Goal: Transaction & Acquisition: Subscribe to service/newsletter

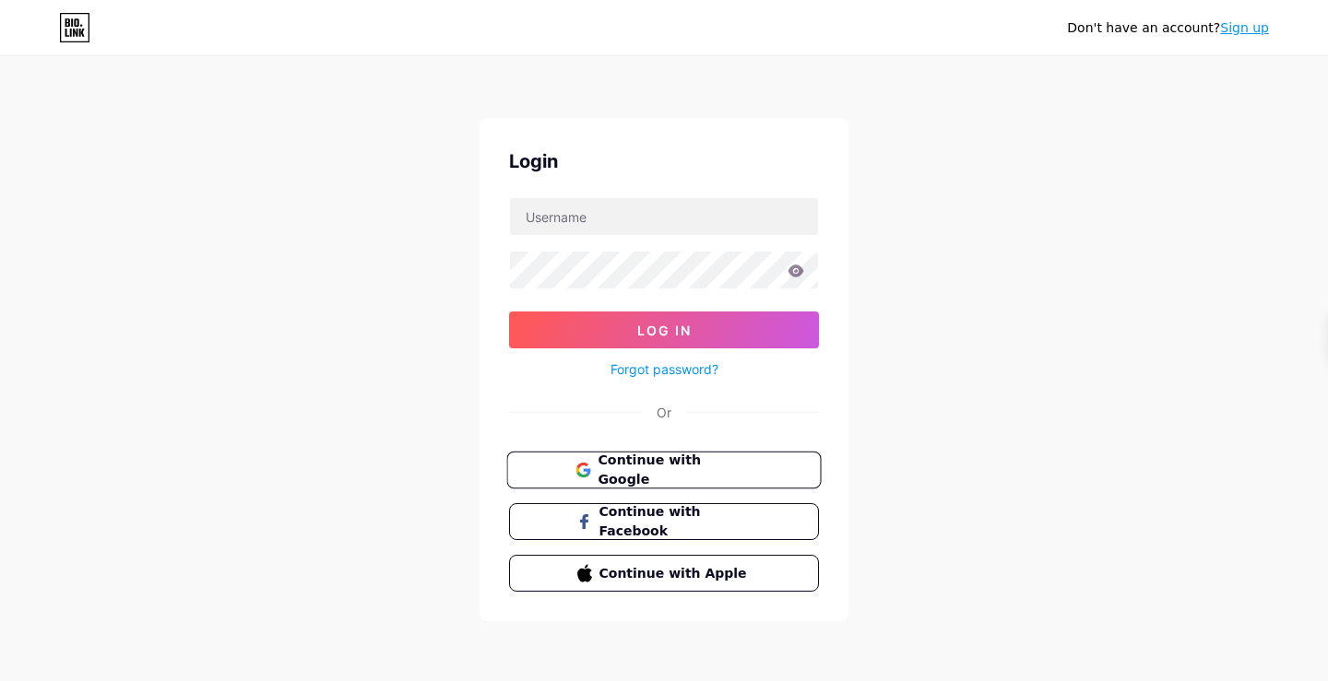
click at [636, 482] on button "Continue with Google" at bounding box center [663, 471] width 314 height 38
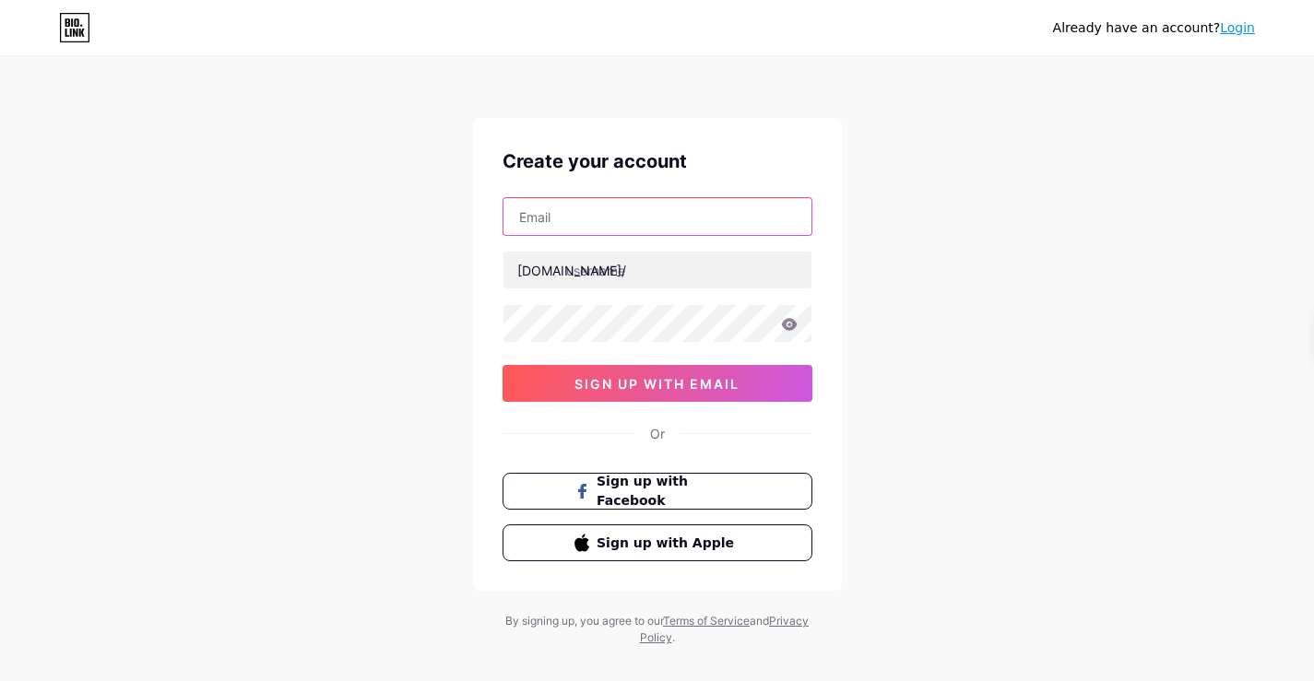
click at [649, 224] on input "text" at bounding box center [657, 216] width 308 height 37
paste input "[DOMAIN_NAME][EMAIL_ADDRESS][DOMAIN_NAME]"
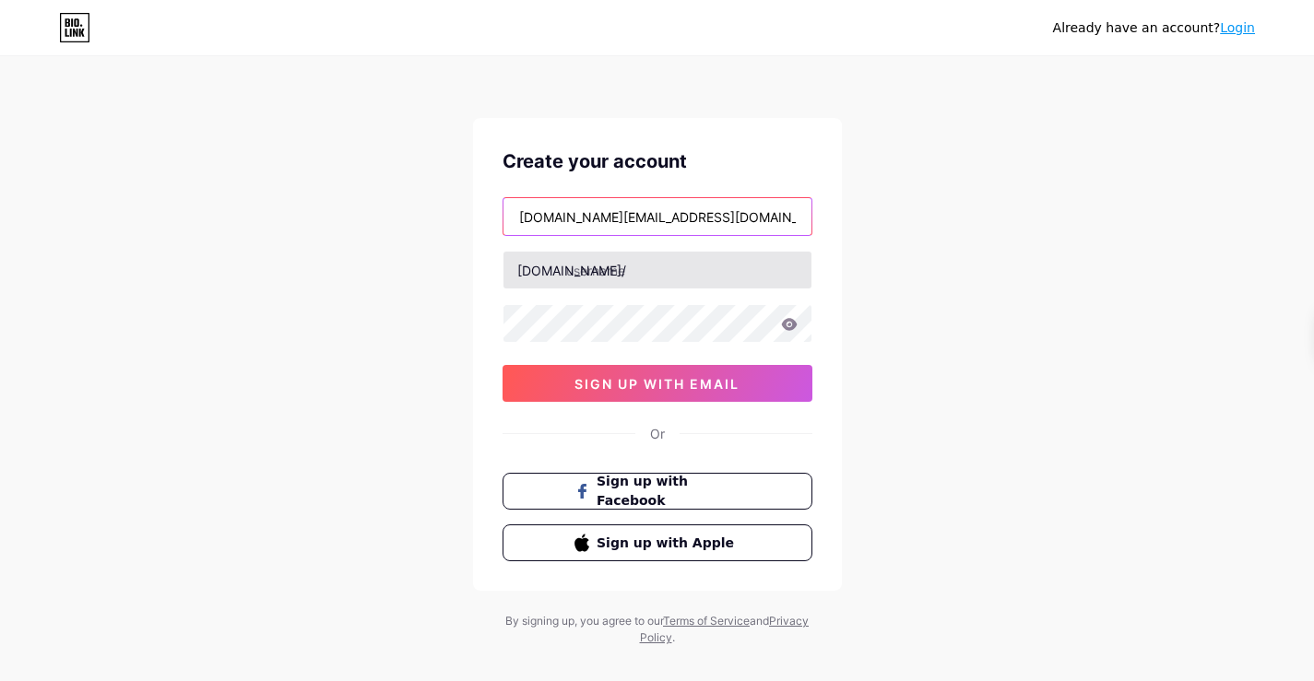
type input "[DOMAIN_NAME][EMAIL_ADDRESS][DOMAIN_NAME]"
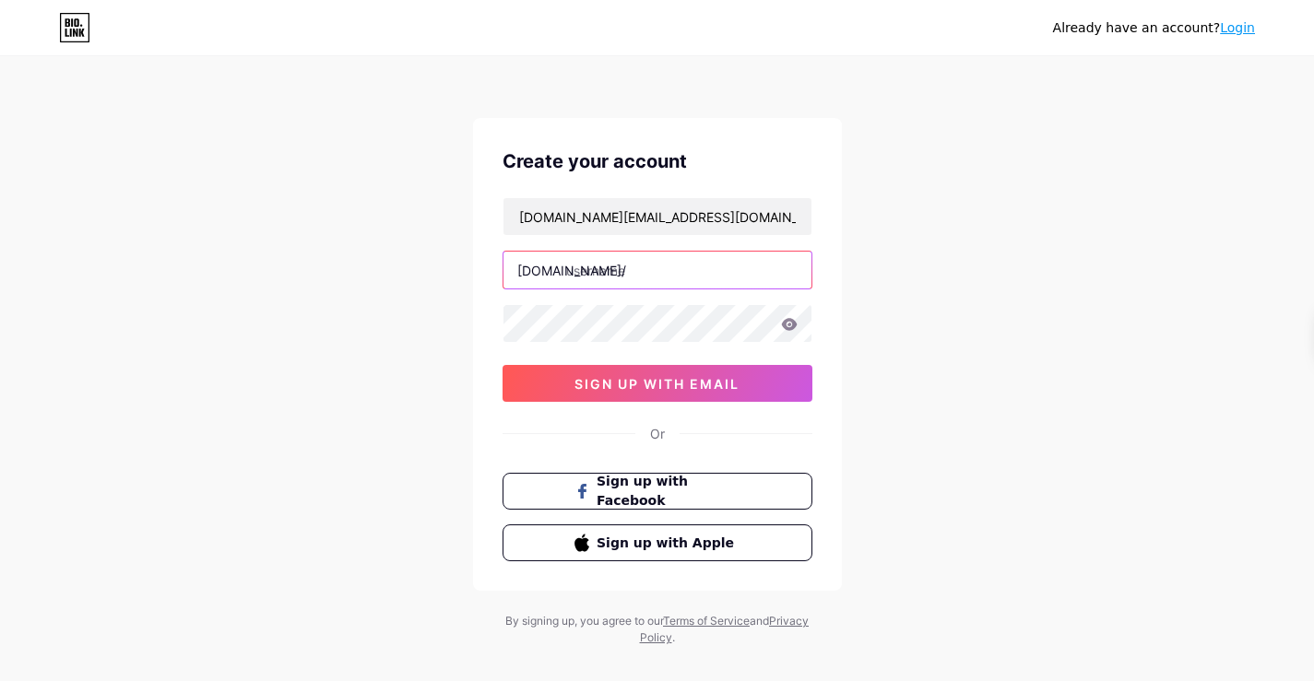
click at [584, 265] on input "text" at bounding box center [657, 270] width 308 height 37
paste input "francescavalentini"
type input "francescavalentini"
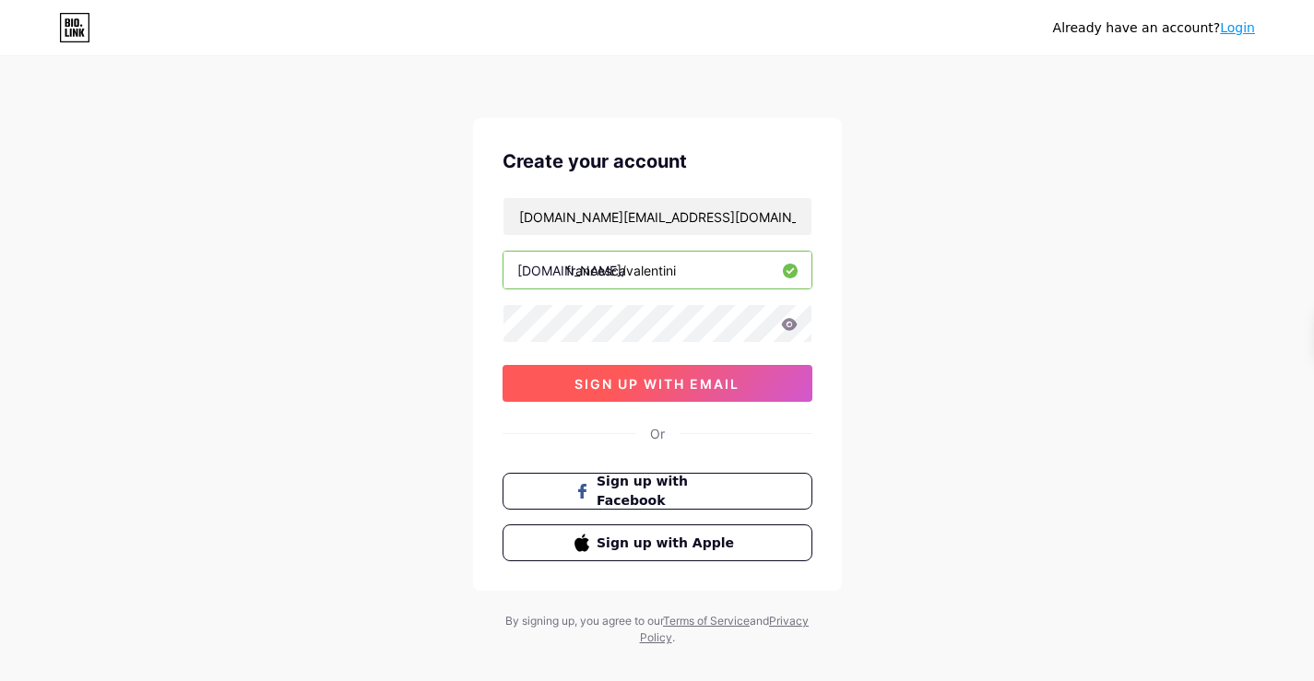
click at [619, 369] on button "sign up with email" at bounding box center [658, 383] width 310 height 37
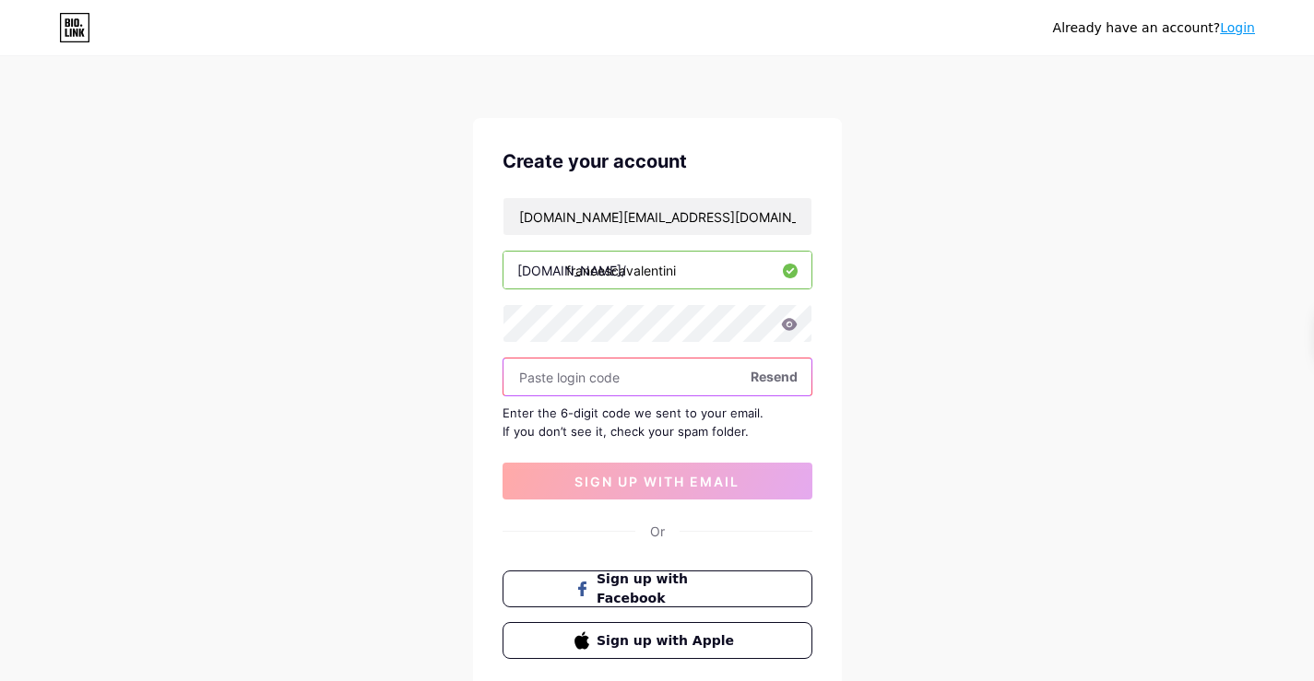
paste input "698079"
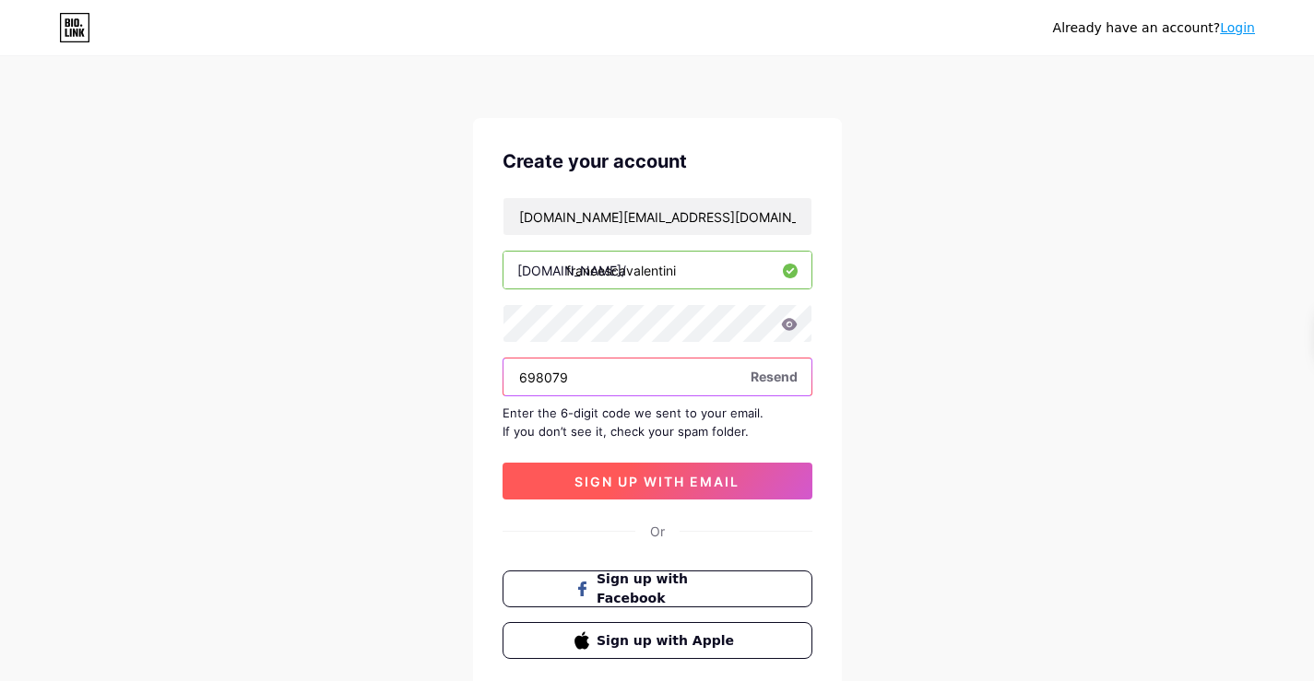
type input "698079"
click at [628, 492] on button "sign up with email" at bounding box center [658, 481] width 310 height 37
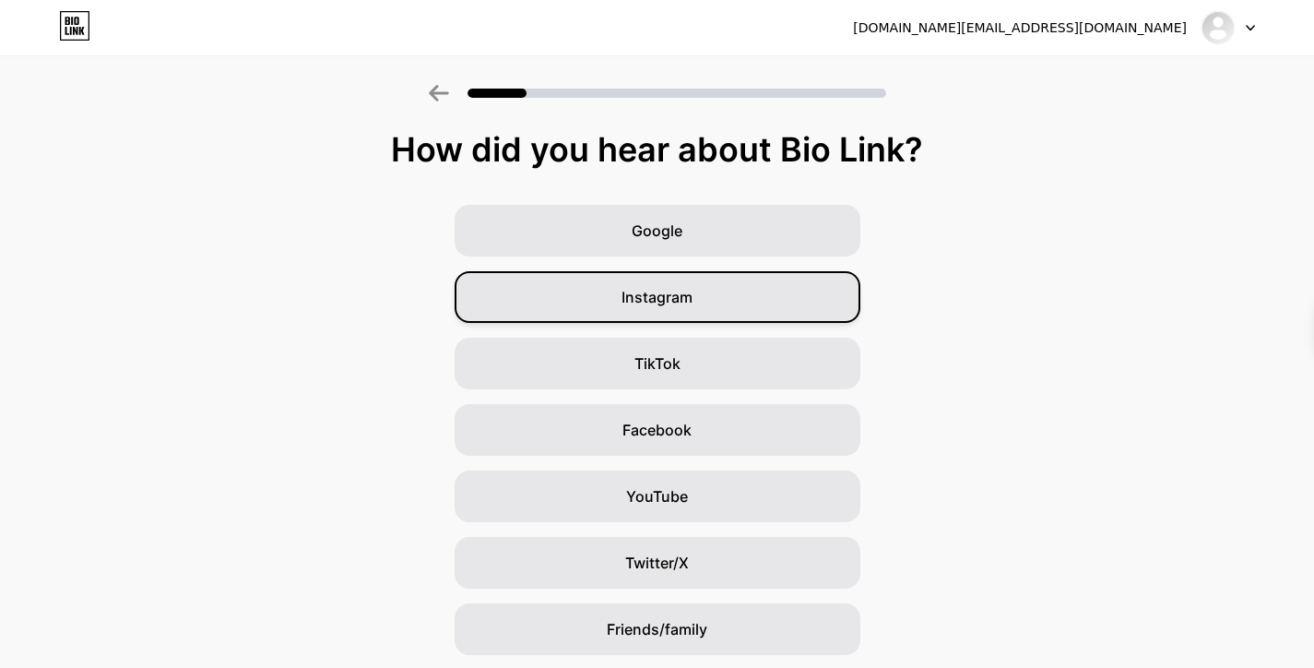
click at [655, 302] on span "Instagram" at bounding box center [656, 297] width 71 height 22
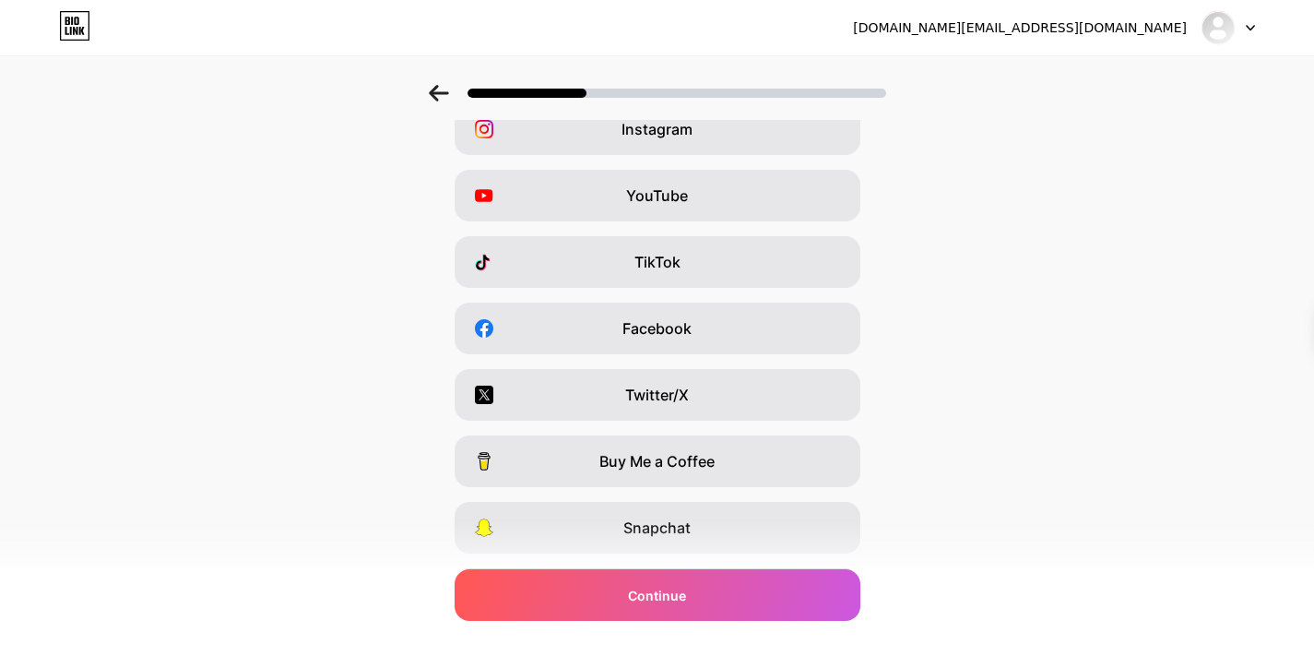
scroll to position [219, 0]
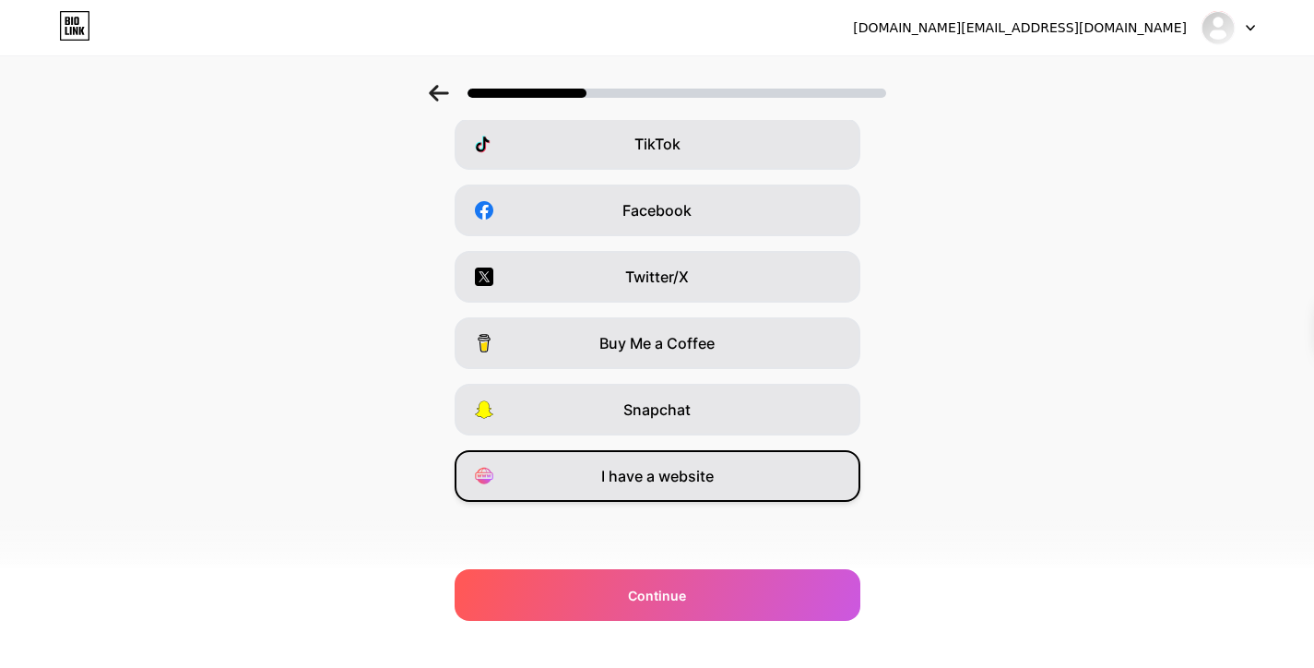
click at [667, 481] on span "I have a website" at bounding box center [657, 476] width 112 height 22
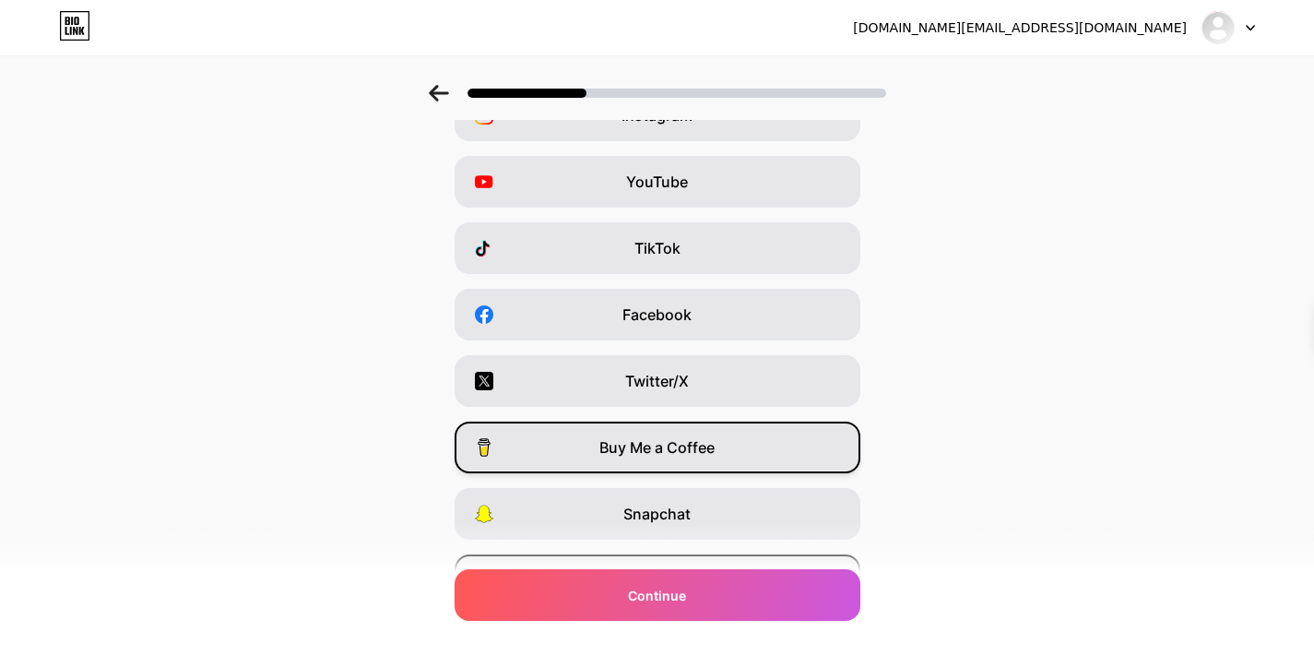
scroll to position [0, 0]
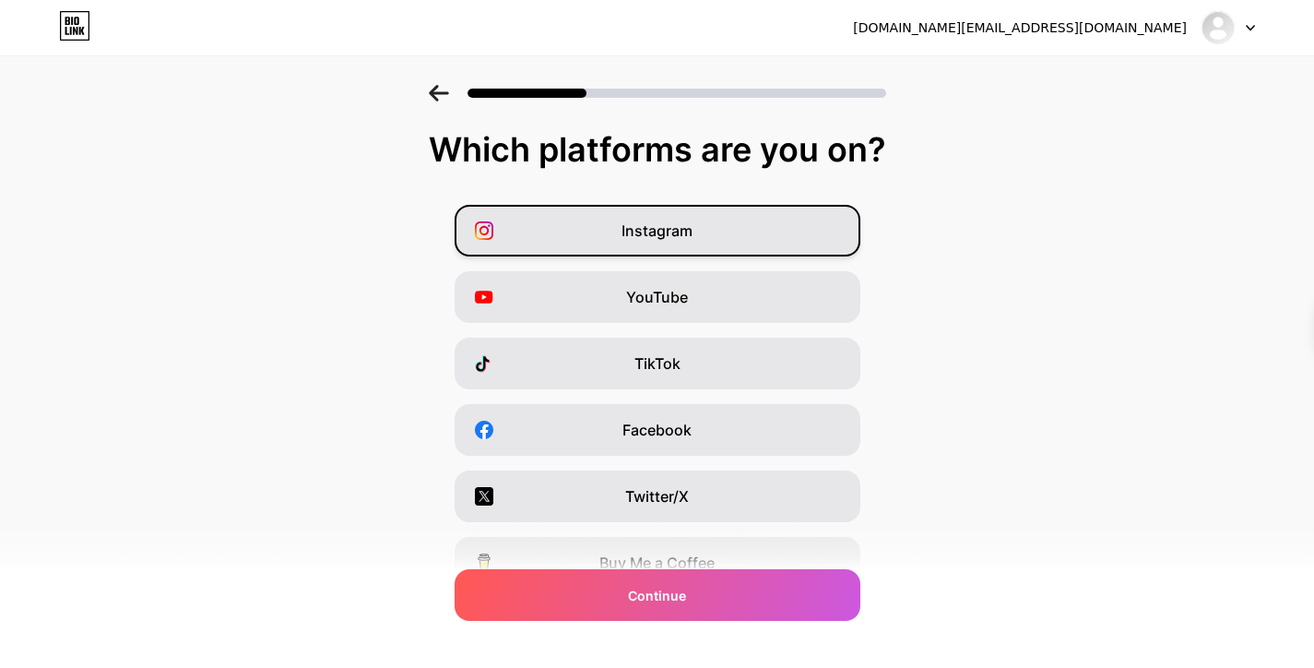
click at [664, 227] on span "Instagram" at bounding box center [656, 230] width 71 height 22
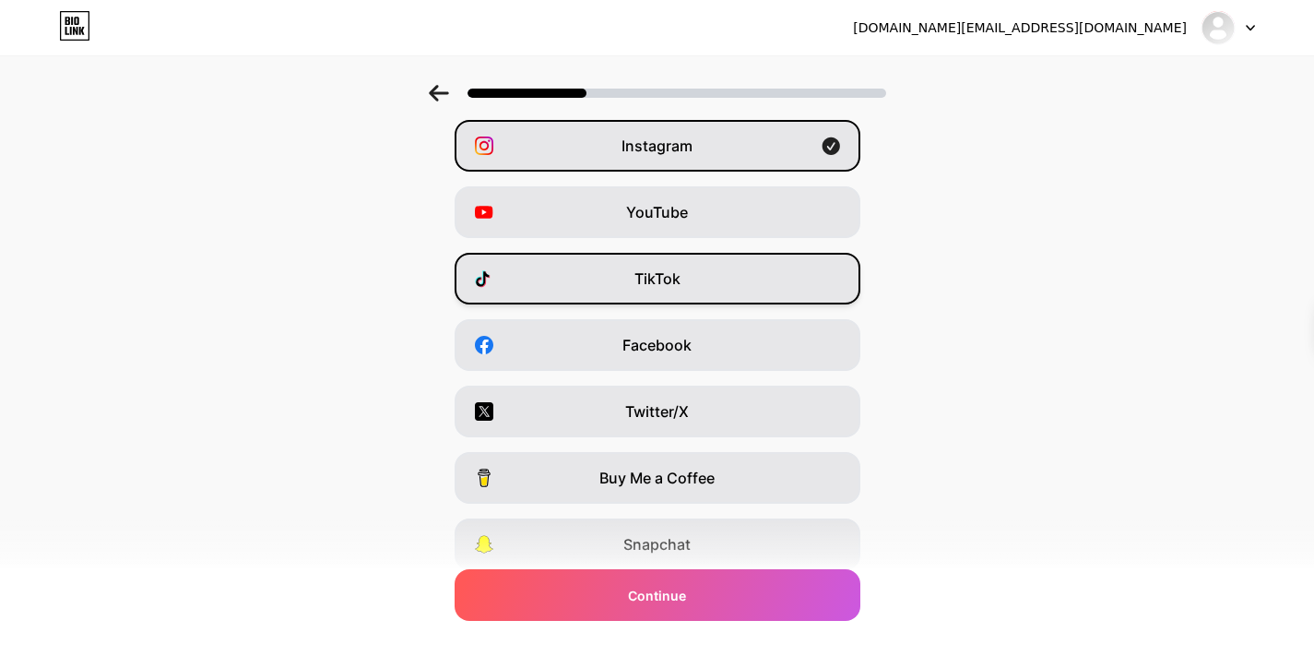
scroll to position [219, 0]
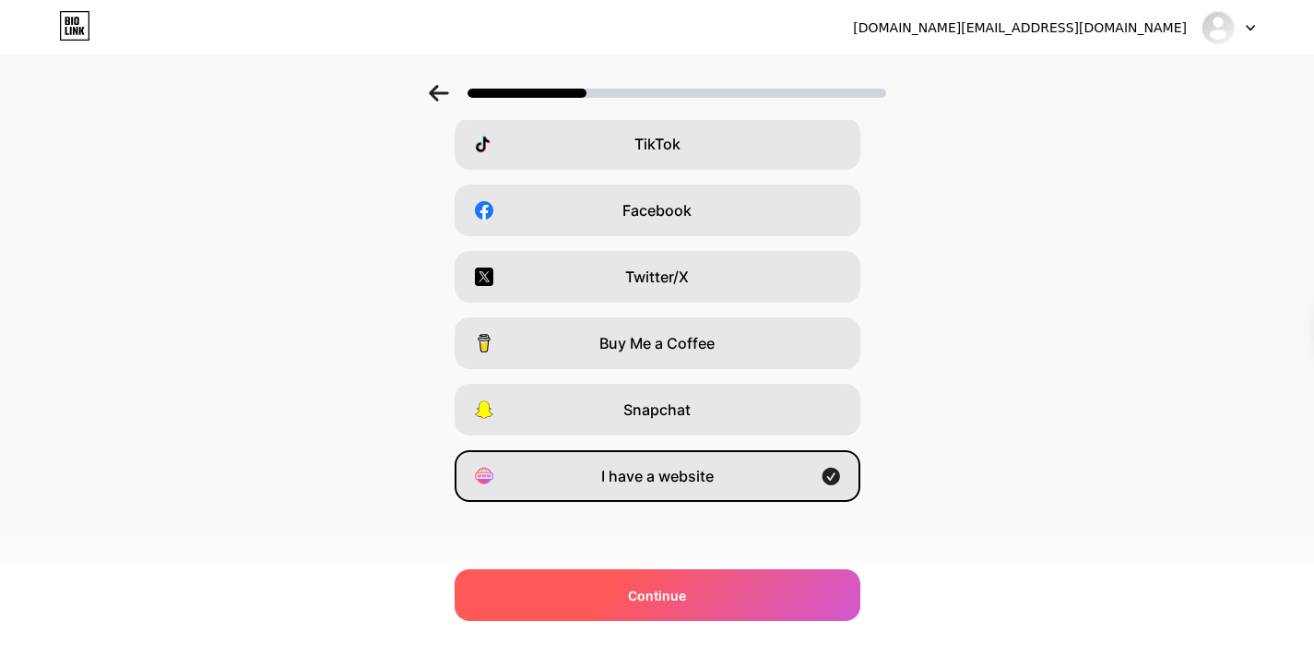
click at [664, 595] on span "Continue" at bounding box center [657, 594] width 58 height 19
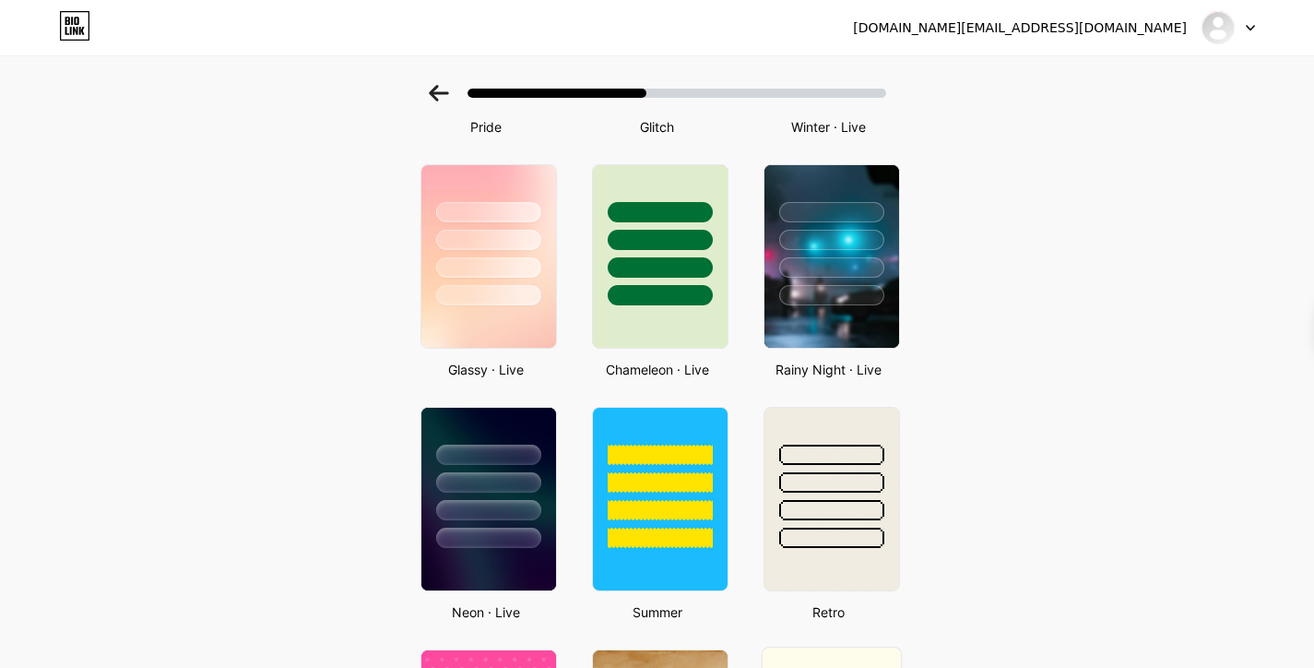
scroll to position [738, 0]
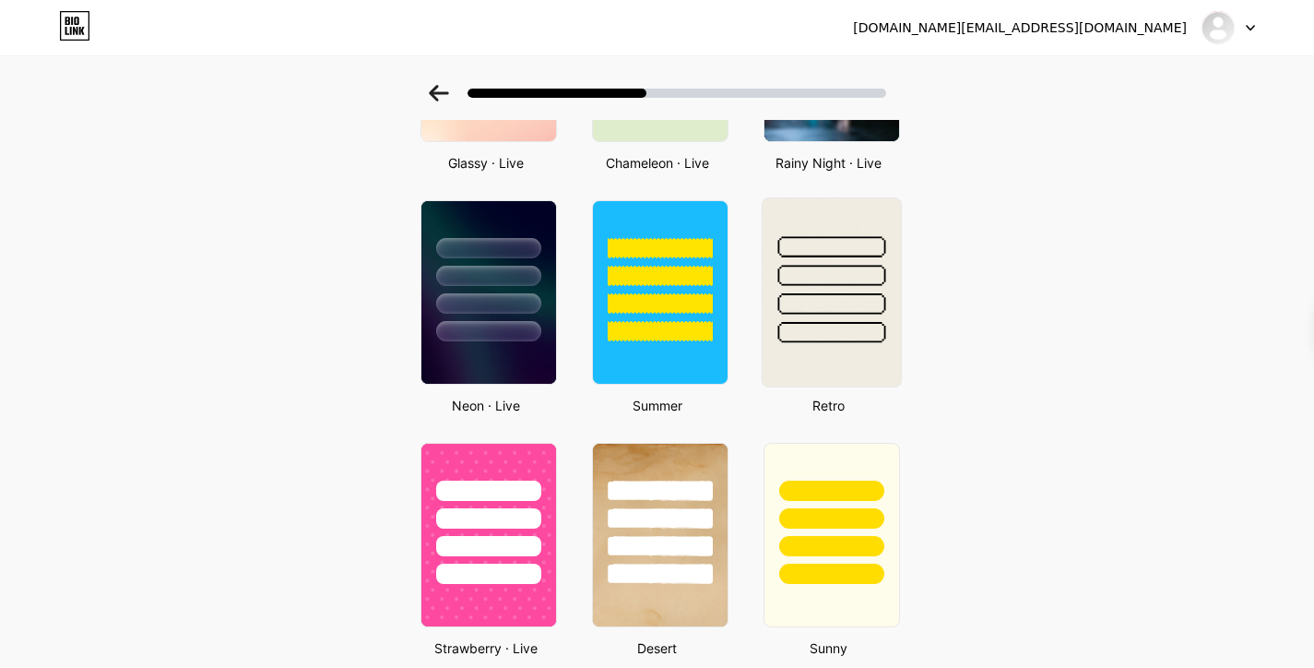
click at [825, 303] on div at bounding box center [831, 303] width 108 height 21
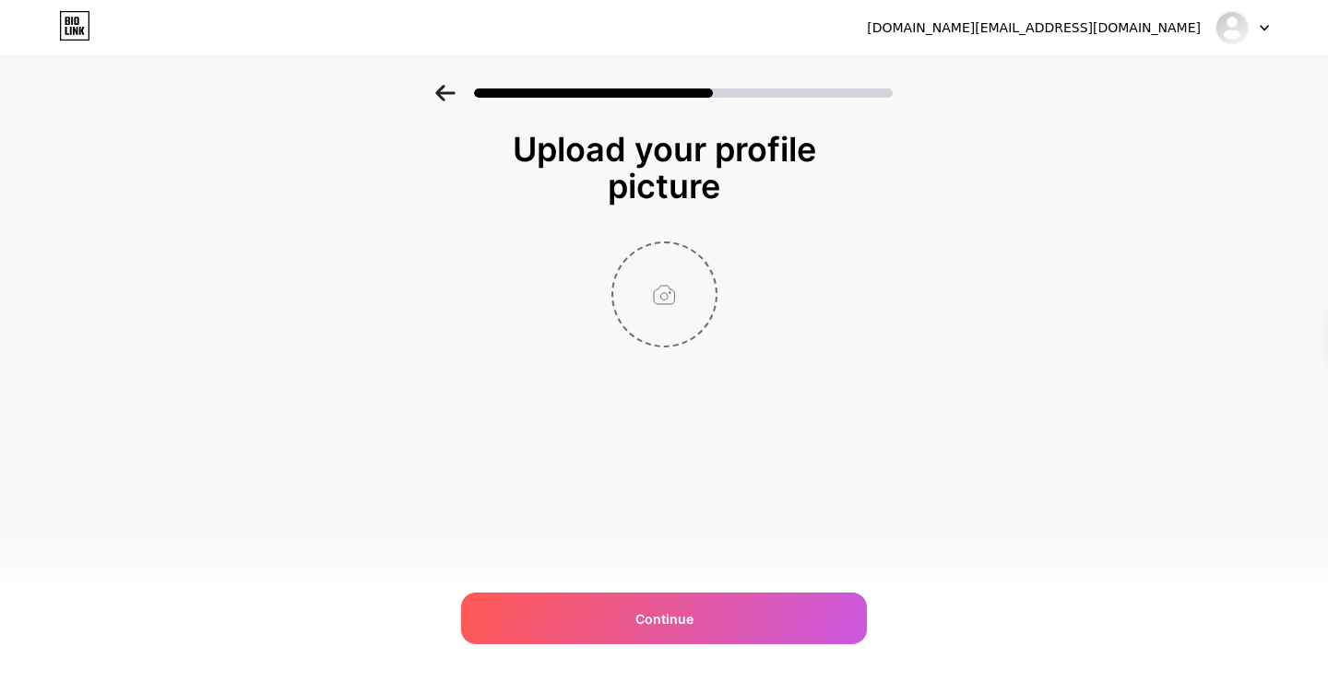
click at [668, 285] on input "file" at bounding box center [664, 294] width 102 height 102
type input "C:\fakepath\Francesca Valentini.jpg"
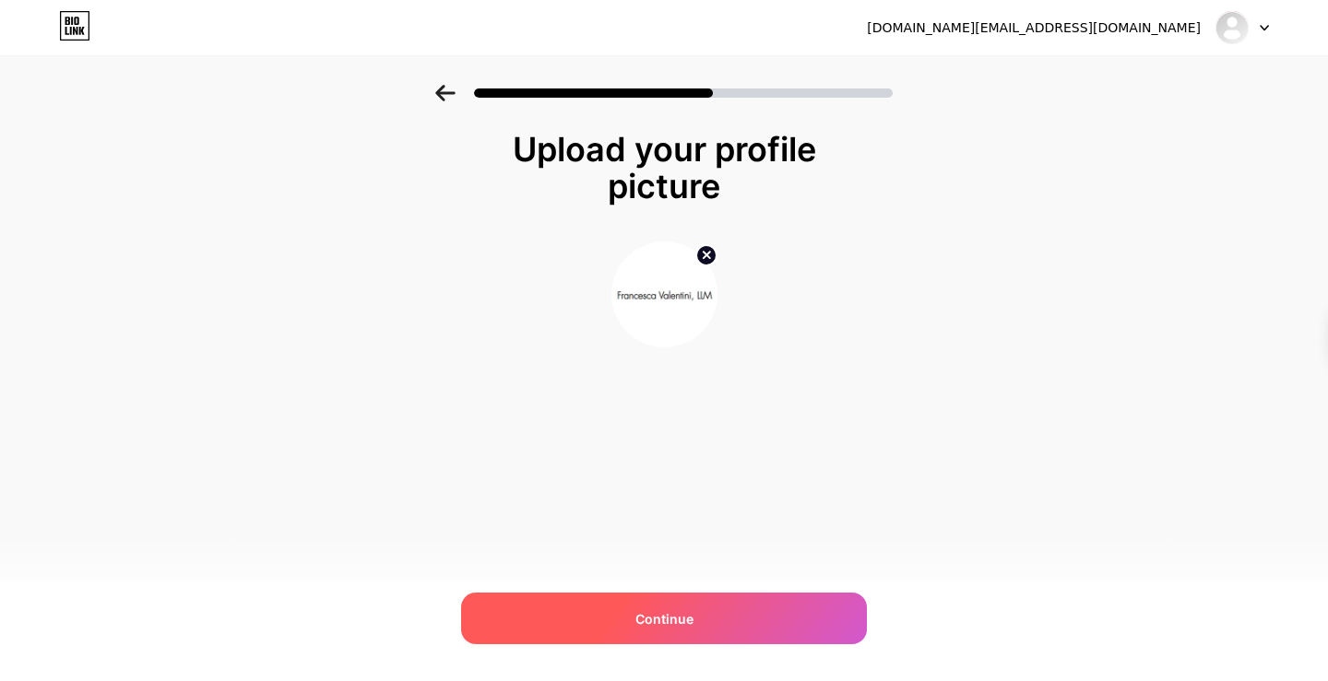
click at [717, 625] on div "Continue" at bounding box center [664, 619] width 406 height 52
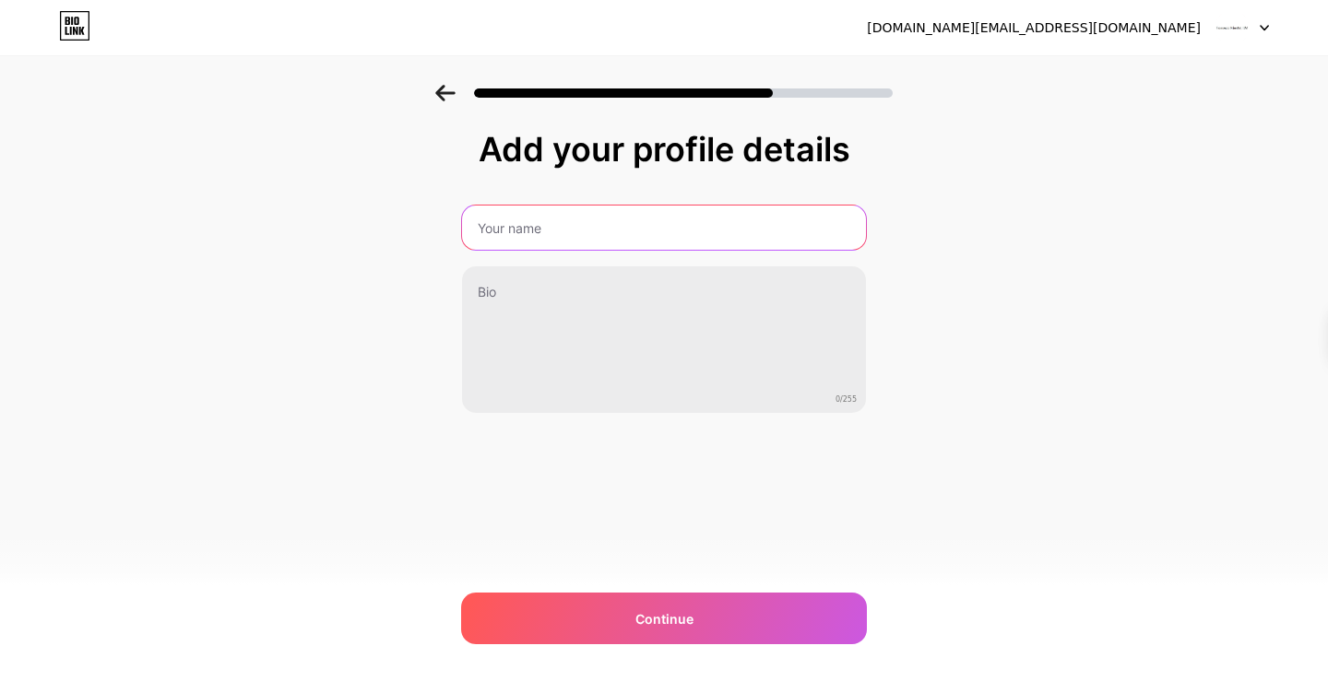
click at [529, 230] on input "text" at bounding box center [664, 228] width 404 height 44
paste input "Francesca Valentini"
type input "Francesca Valentini"
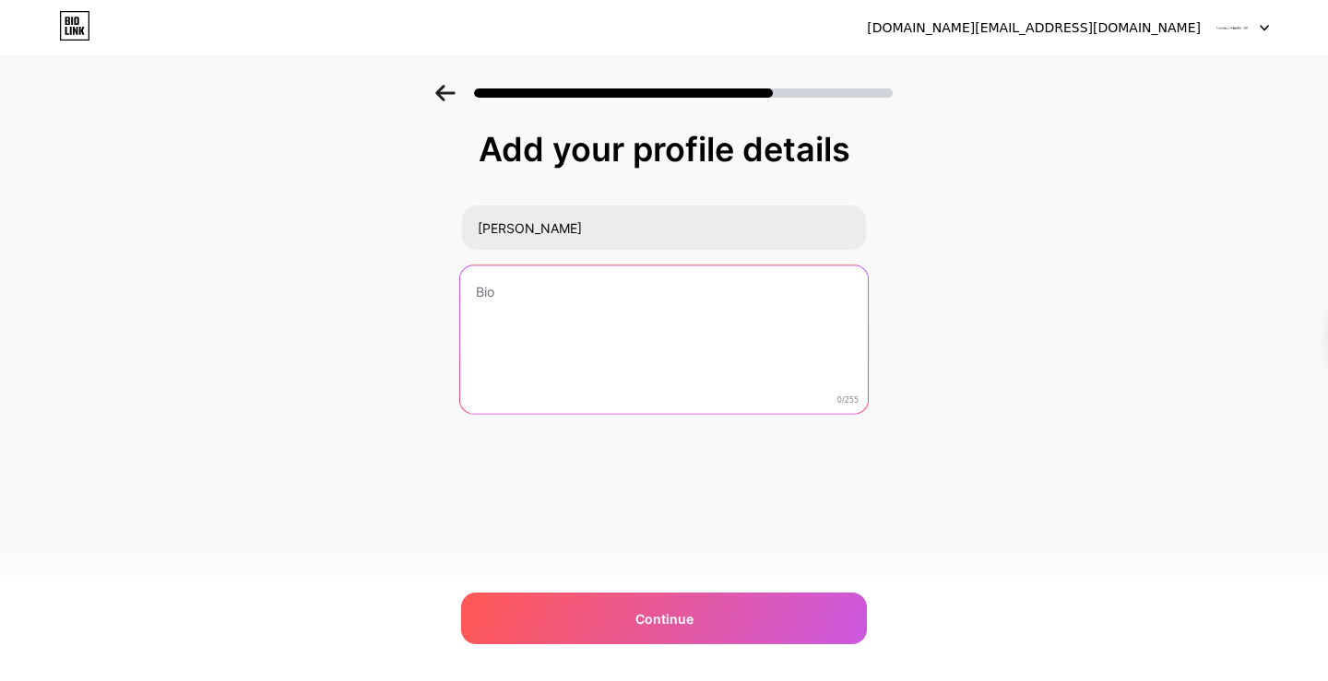
click at [523, 307] on textarea at bounding box center [664, 341] width 408 height 150
paste textarea "At my practice, I provide Winterthur psychologist counselling to help individua…"
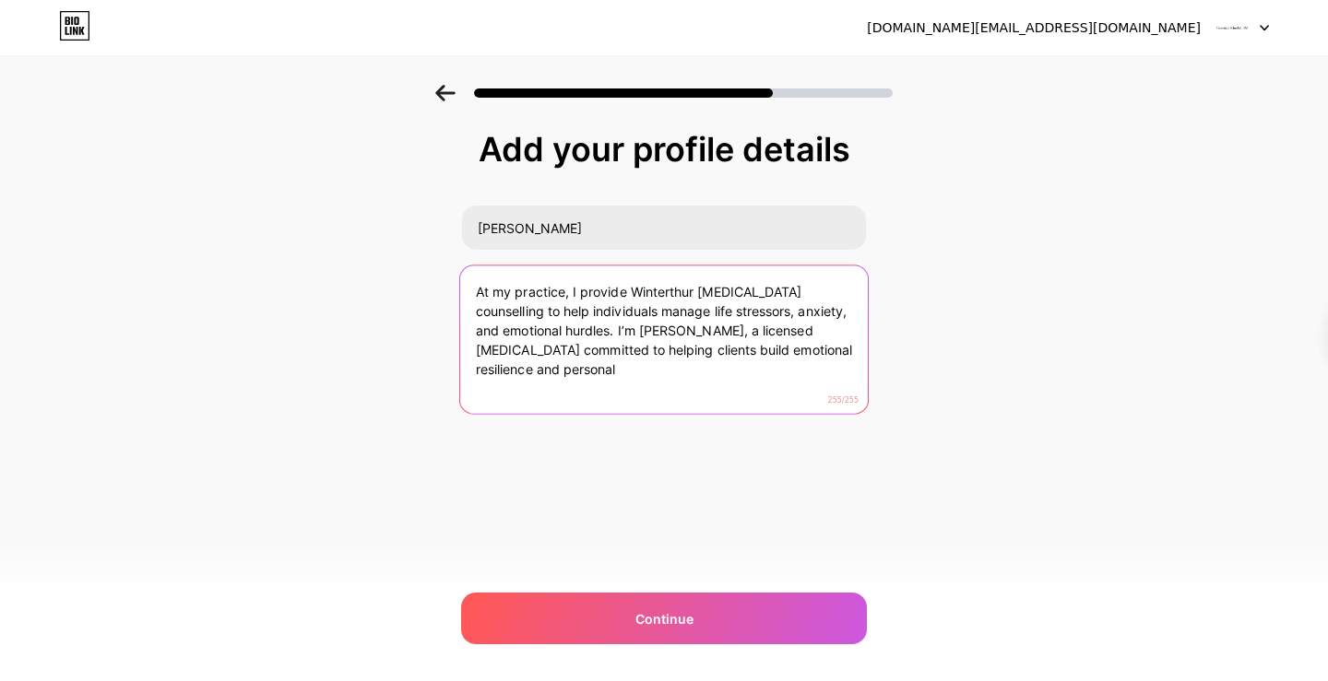
drag, startPoint x: 643, startPoint y: 372, endPoint x: 592, endPoint y: 339, distance: 60.1
click at [592, 339] on textarea "At my practice, I provide Winterthur psychologist counselling to help individua…" at bounding box center [664, 341] width 408 height 150
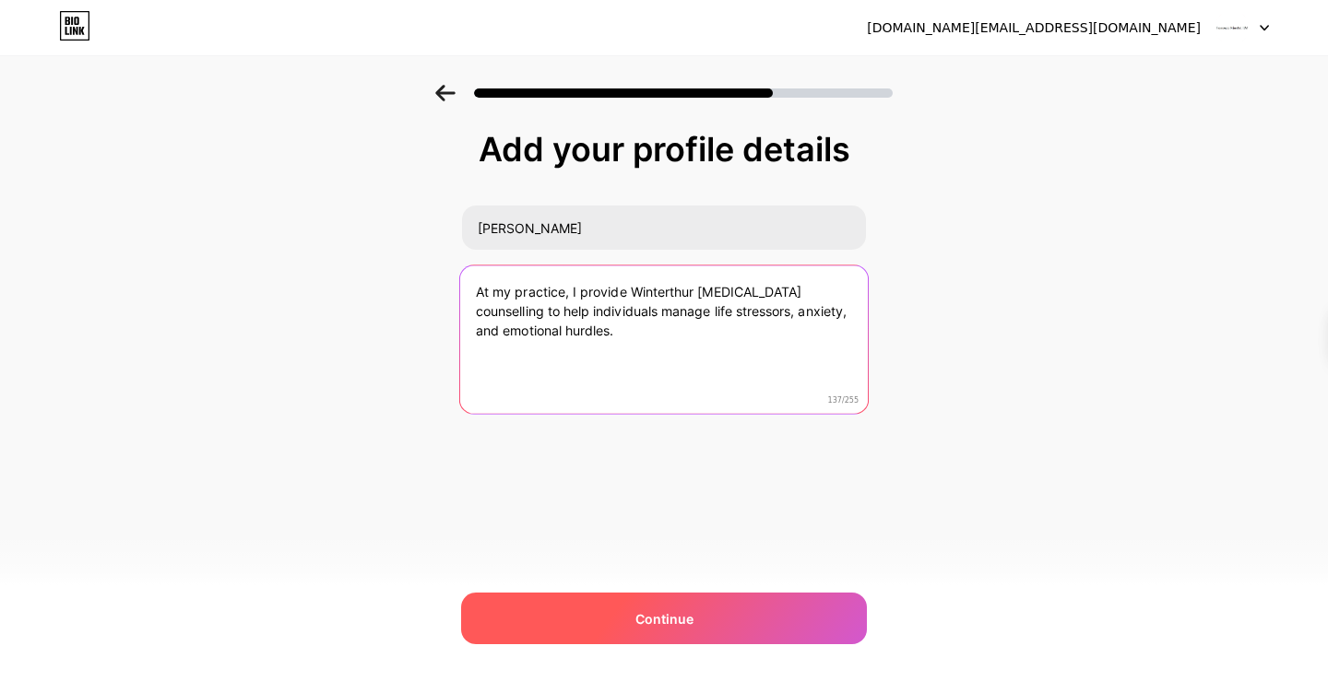
type textarea "At my practice, I provide Winterthur psychologist counselling to help individua…"
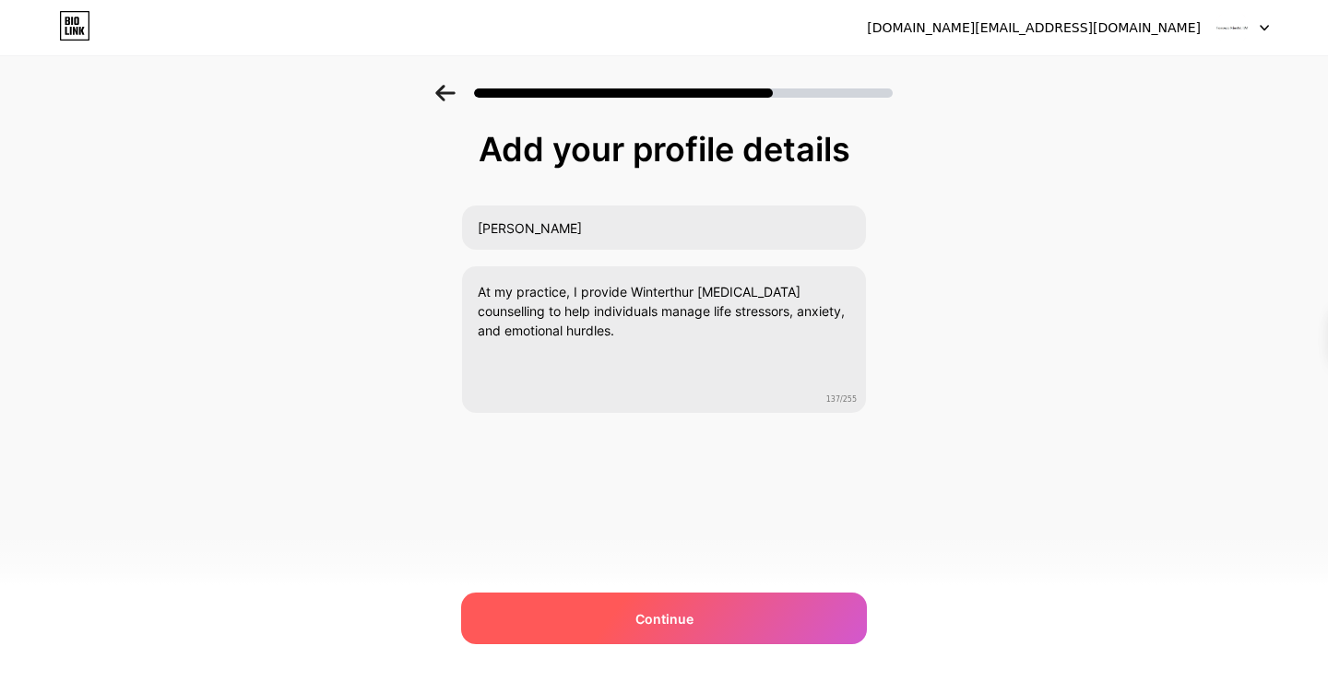
click at [691, 605] on div "Continue" at bounding box center [664, 619] width 406 height 52
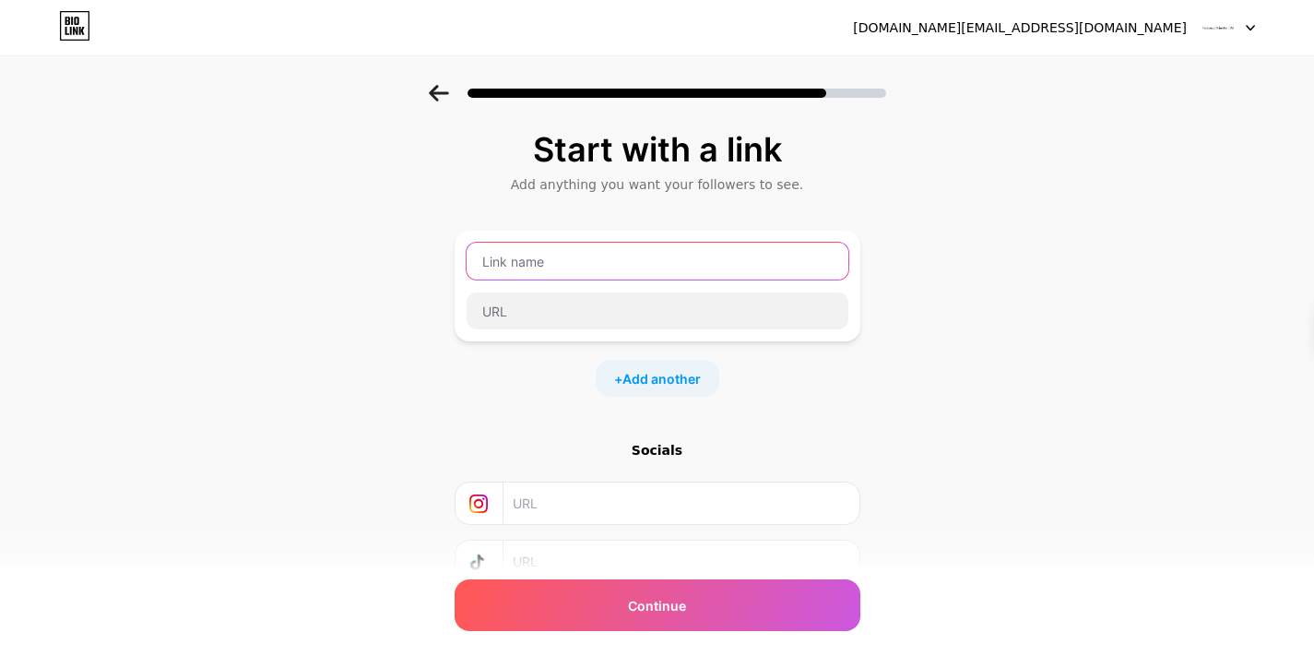
click at [547, 270] on input "text" at bounding box center [658, 260] width 382 height 37
paste input "Francesca Valentini"
type input "Francesca Valentini"
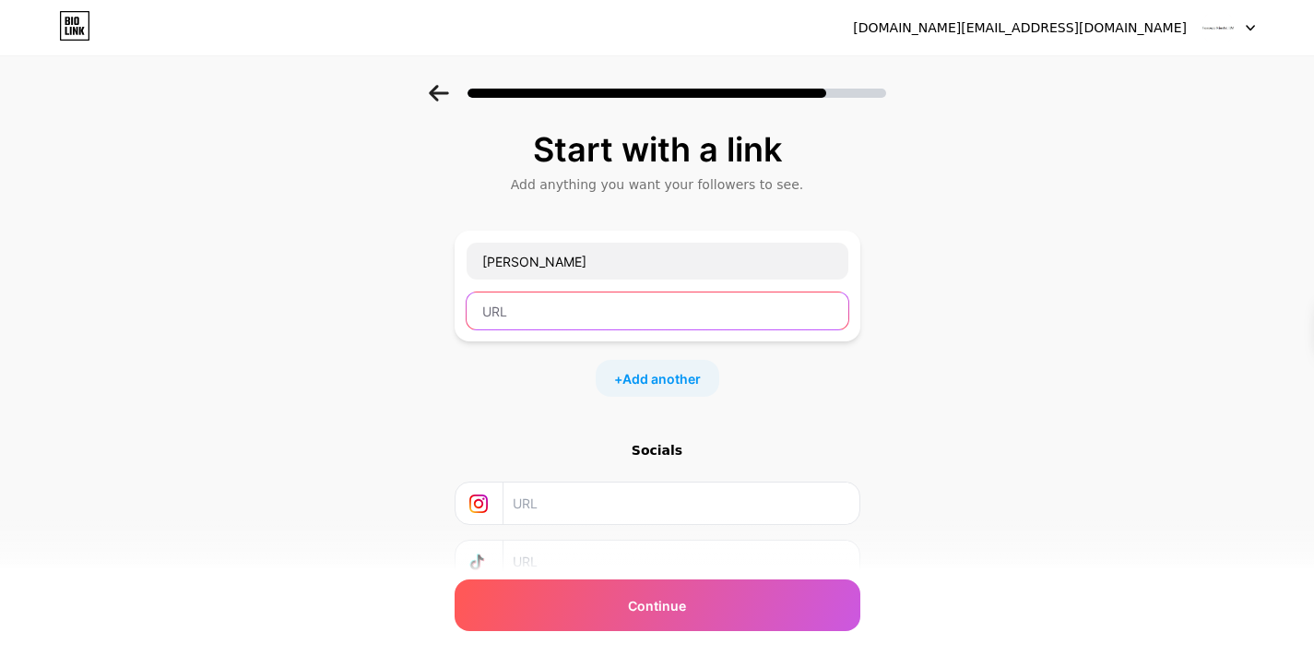
click at [500, 311] on input "text" at bounding box center [658, 310] width 382 height 37
paste input "https://www.francesca-valentini.ch/"
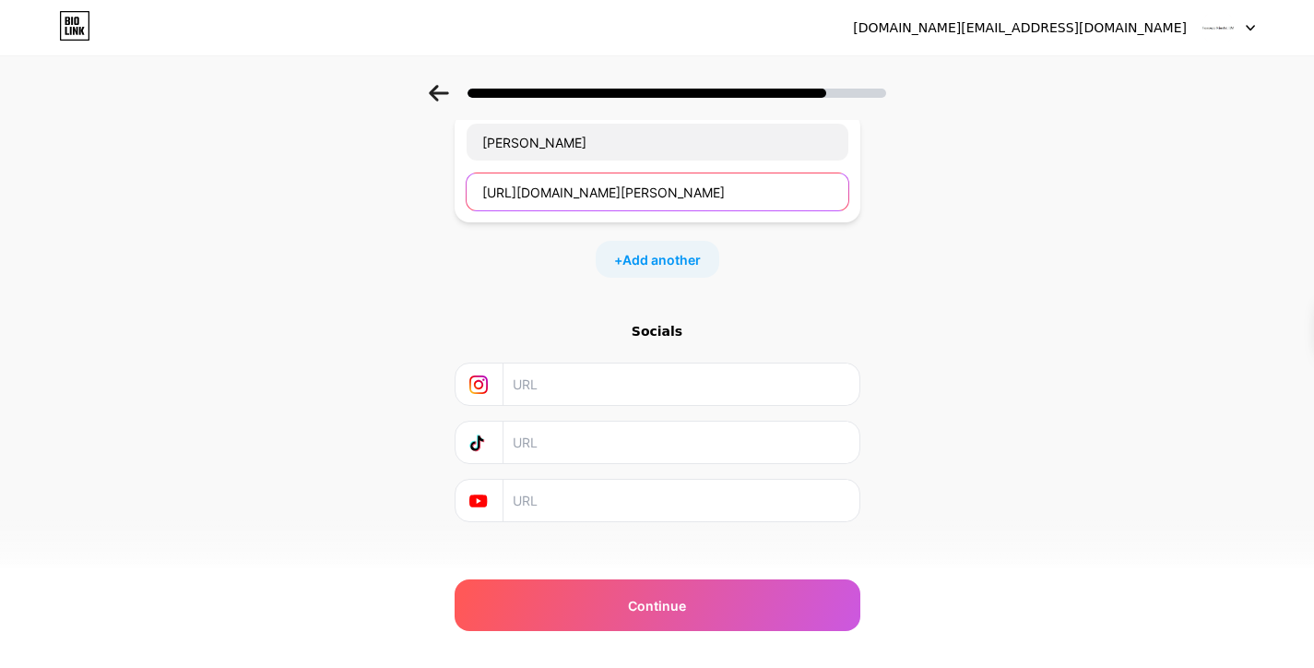
scroll to position [139, 0]
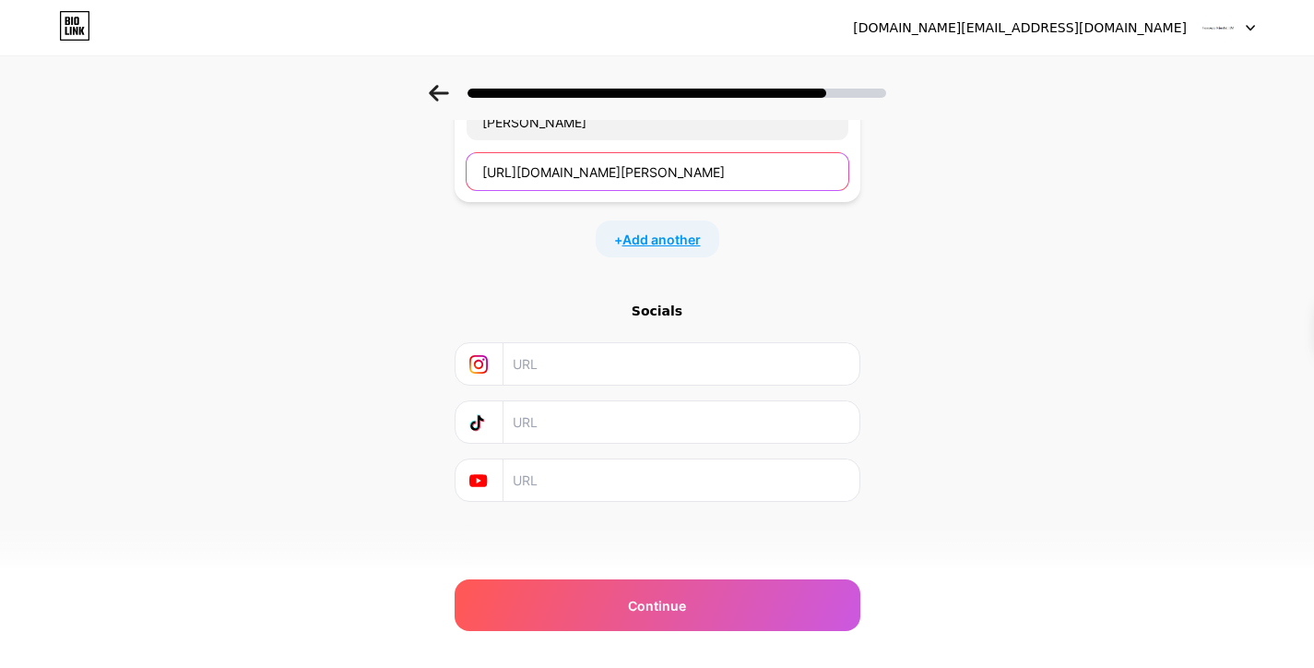
type input "https://www.francesca-valentini.ch/"
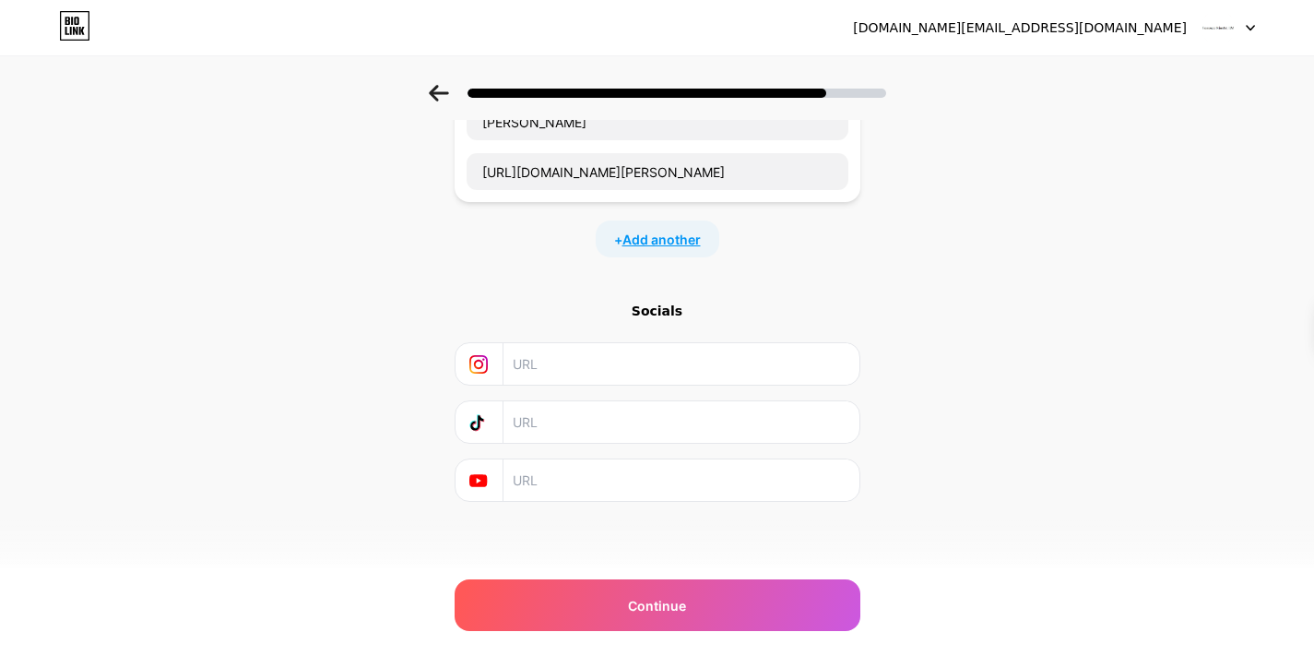
click at [668, 237] on span "Add another" at bounding box center [661, 239] width 78 height 19
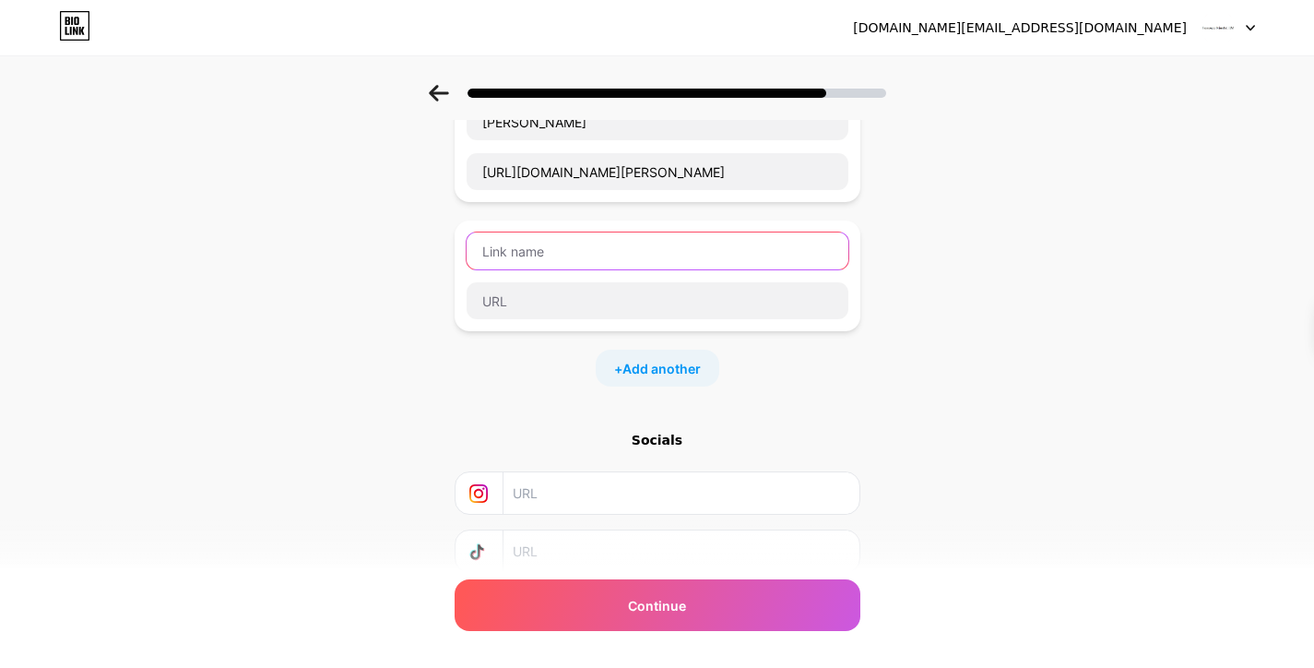
click at [502, 254] on input "text" at bounding box center [658, 250] width 382 height 37
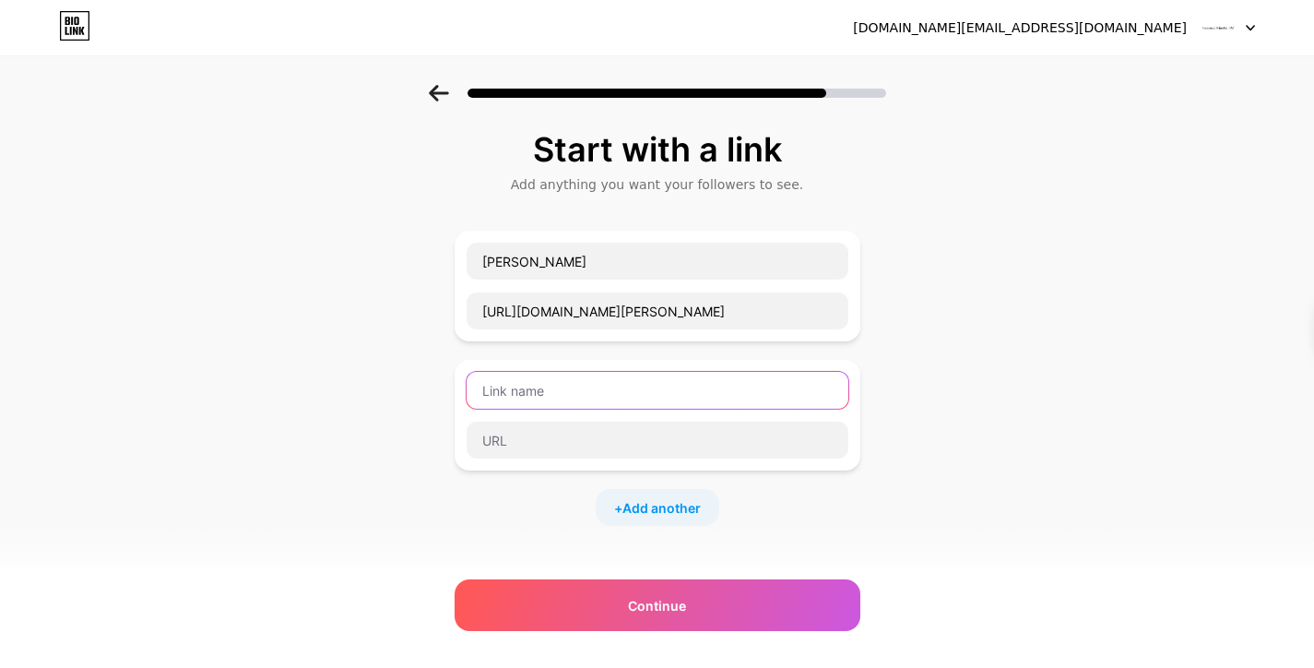
scroll to position [268, 0]
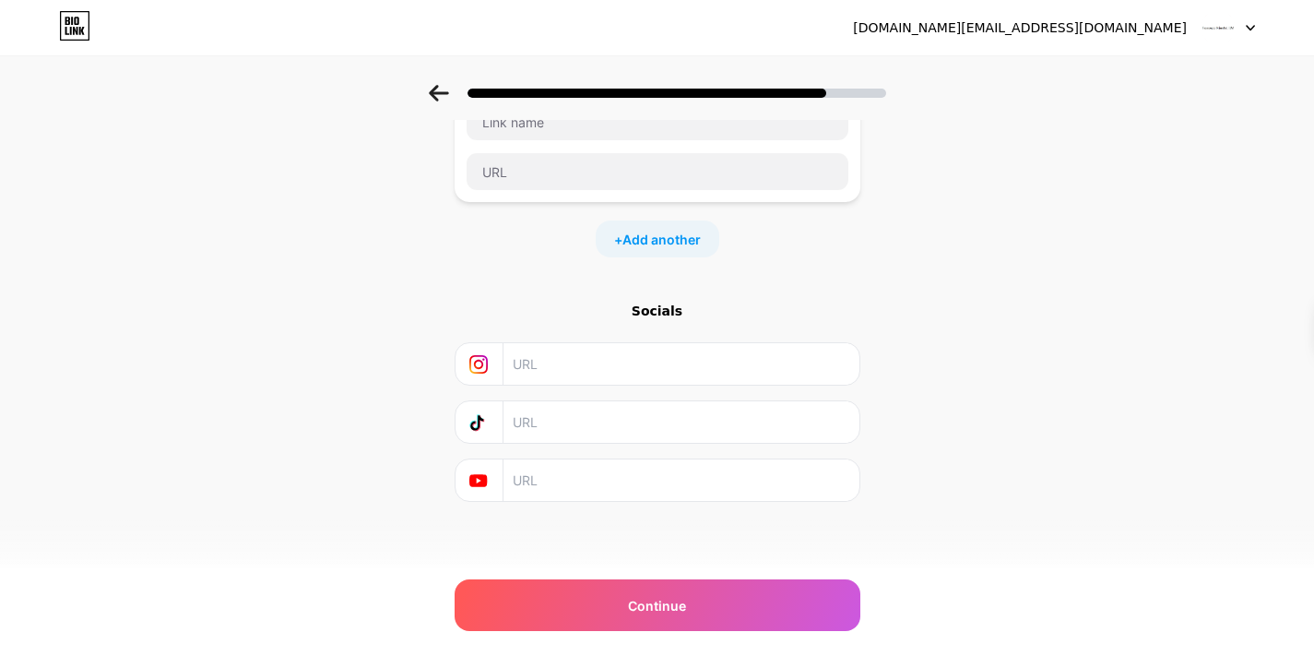
click at [535, 366] on input "text" at bounding box center [680, 363] width 335 height 41
paste input "https://www.instagram.com/francesca_valentini_ch"
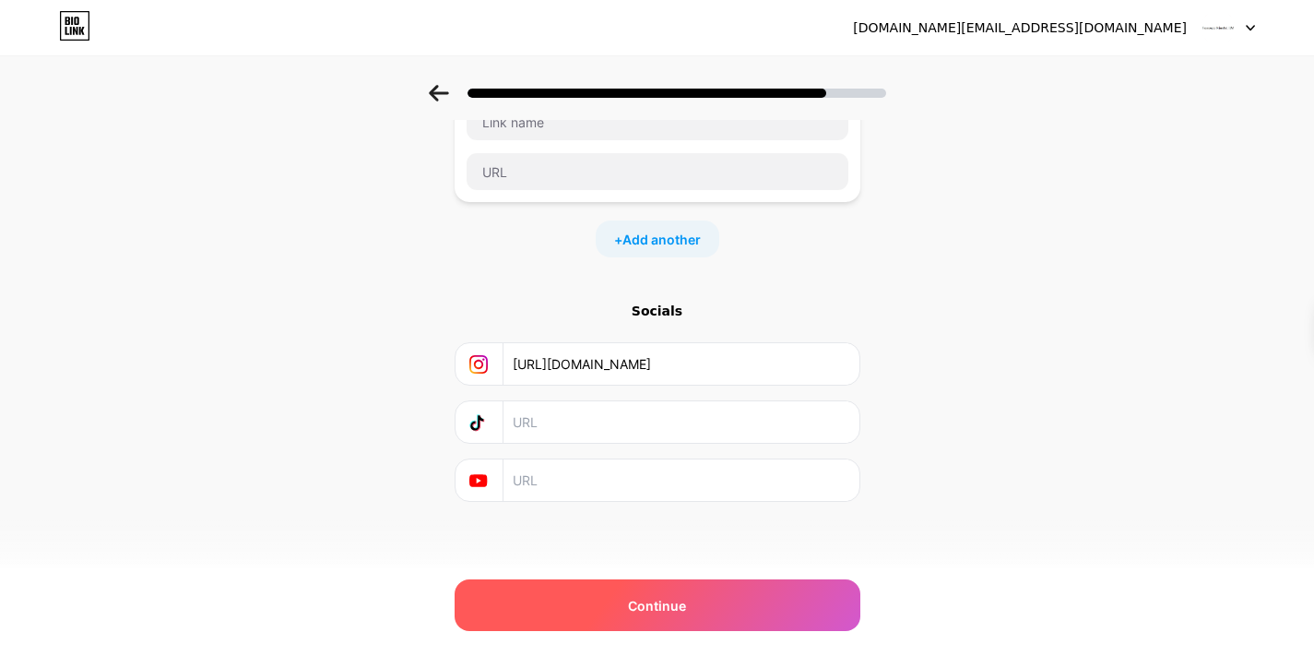
type input "https://www.instagram.com/francesca_valentini_ch"
click at [619, 597] on div "Continue" at bounding box center [658, 605] width 406 height 52
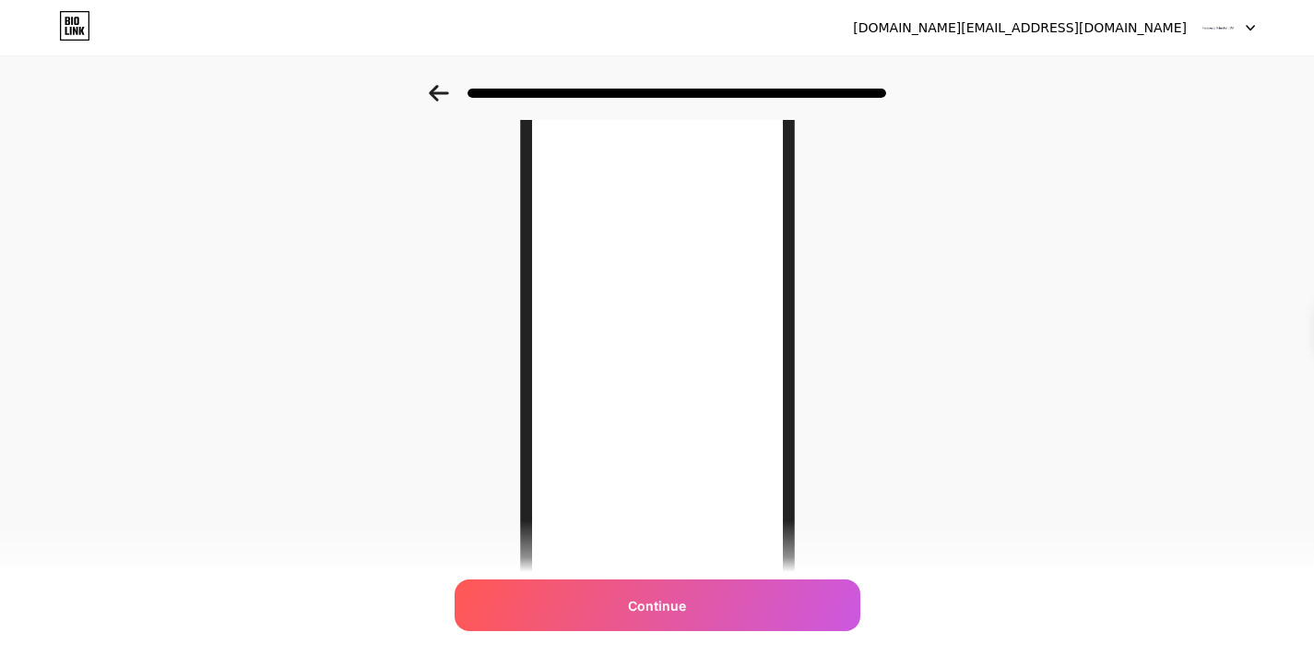
scroll to position [259, 0]
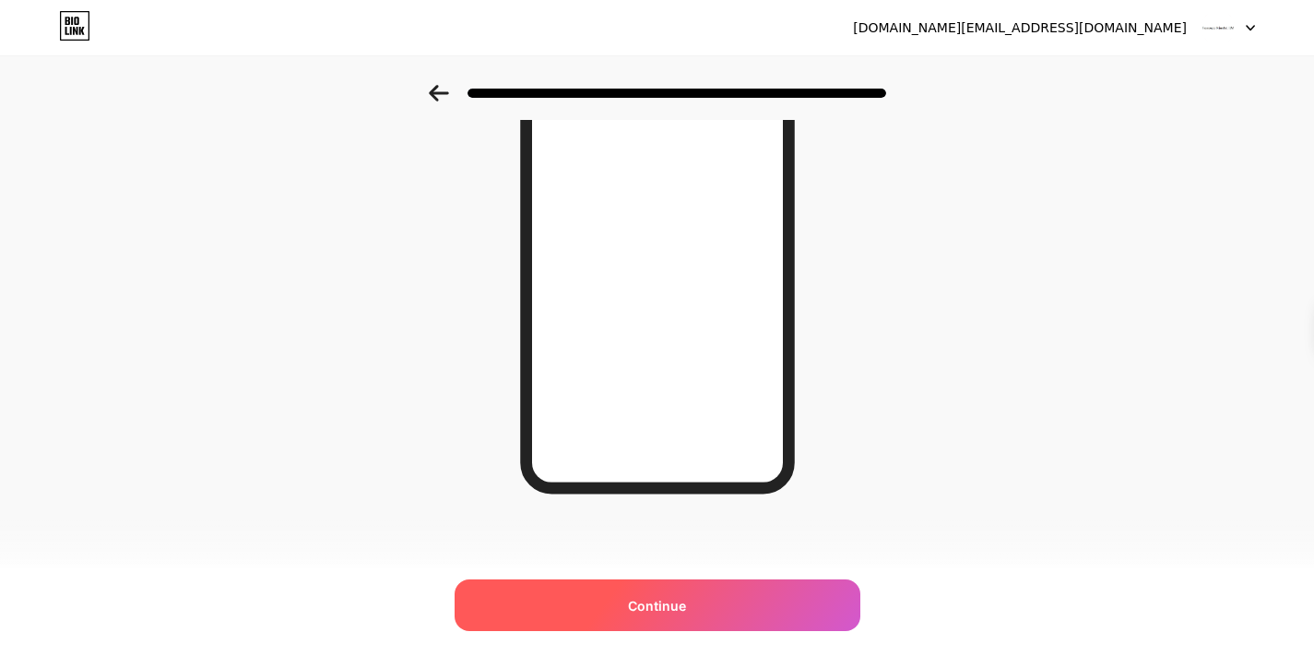
click at [671, 609] on span "Continue" at bounding box center [657, 605] width 58 height 19
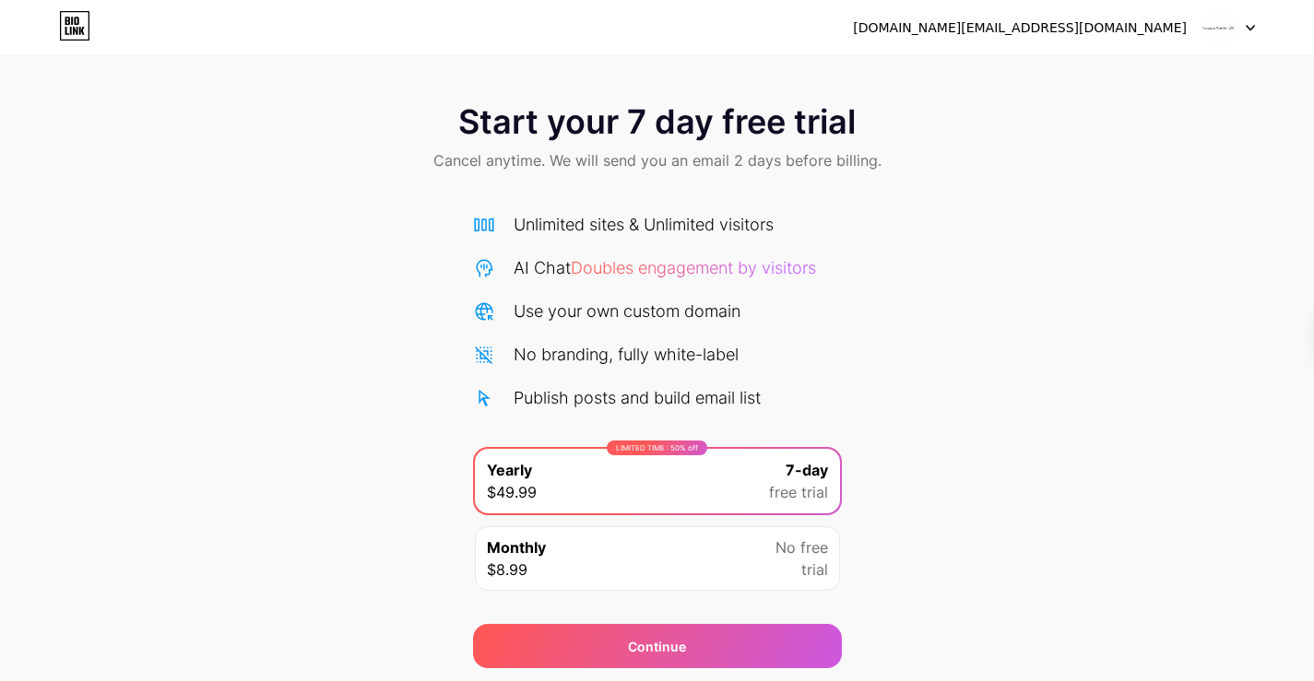
click at [1230, 27] on img at bounding box center [1217, 27] width 35 height 35
drag, startPoint x: 1072, startPoint y: 77, endPoint x: 1165, endPoint y: 37, distance: 101.6
click at [1165, 37] on div "francescavalentini.ch@gmail.com Logout" at bounding box center [1054, 27] width 402 height 33
click at [1070, 37] on div "francescavalentini.ch@gmail.com" at bounding box center [1020, 27] width 334 height 19
click at [1095, 23] on div "francescavalentini.ch@gmail.com" at bounding box center [1020, 27] width 334 height 19
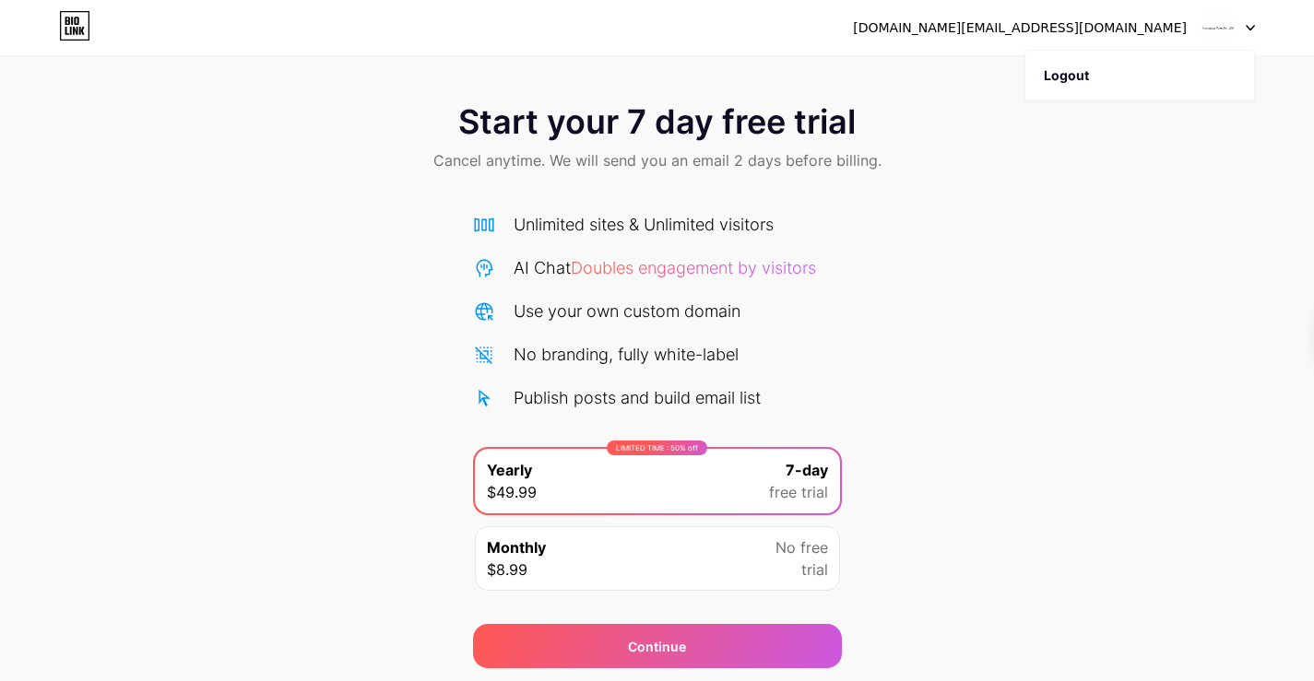
click at [1250, 25] on icon at bounding box center [1250, 28] width 9 height 6
click at [1129, 25] on div "francescavalentini.ch@gmail.com" at bounding box center [1020, 27] width 334 height 19
drag, startPoint x: 1100, startPoint y: 36, endPoint x: 548, endPoint y: 25, distance: 552.4
click at [1097, 37] on div "francescavalentini.ch@gmail.com" at bounding box center [1020, 27] width 334 height 19
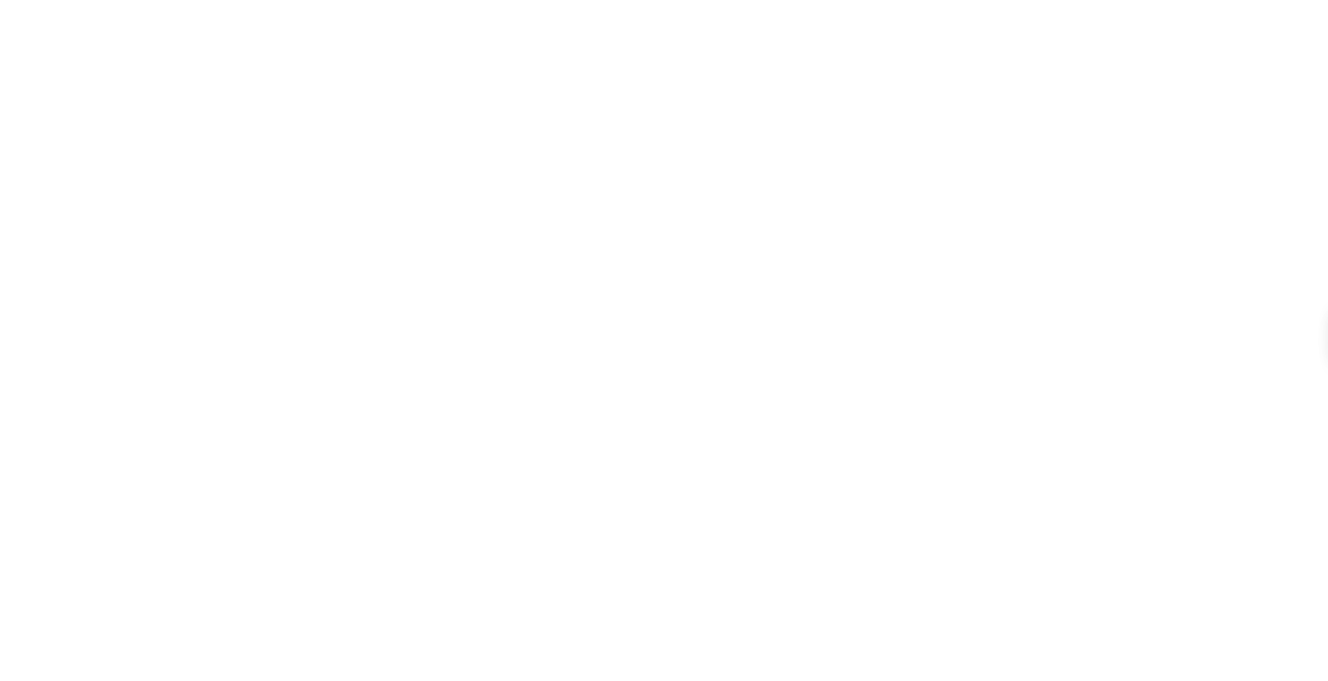
click at [165, 0] on html at bounding box center [664, 0] width 1328 height 0
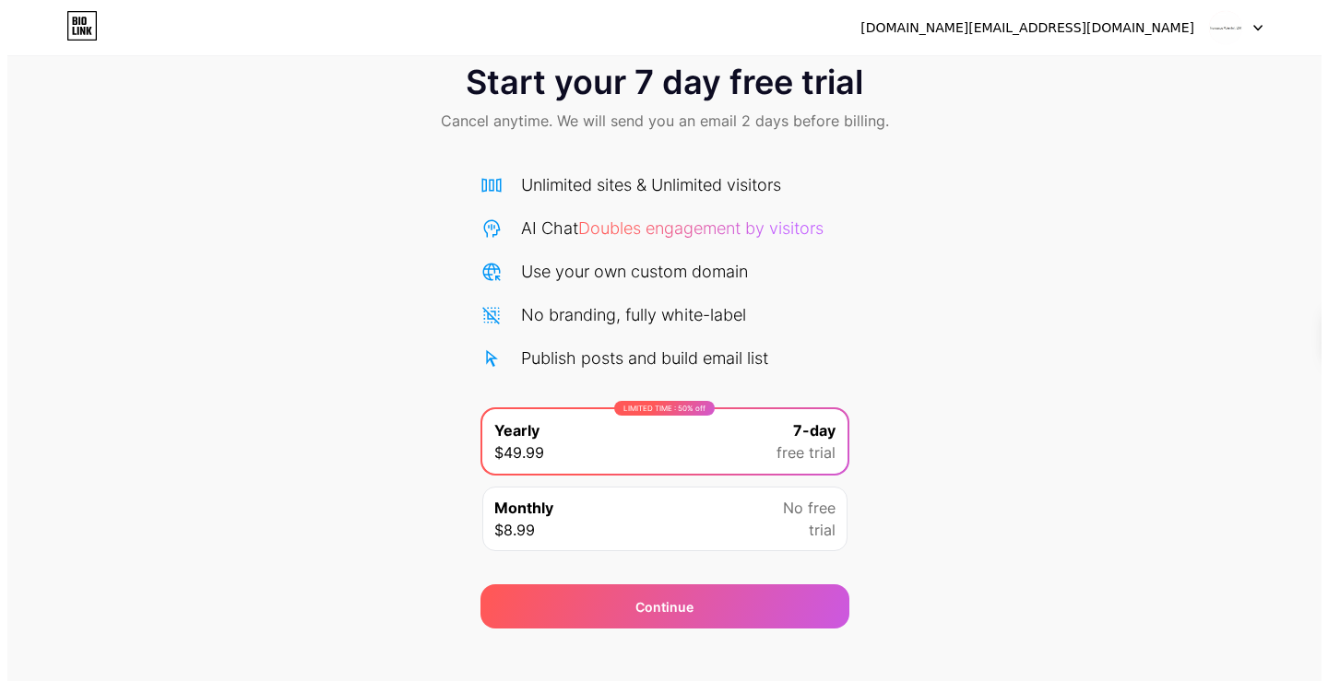
scroll to position [61, 0]
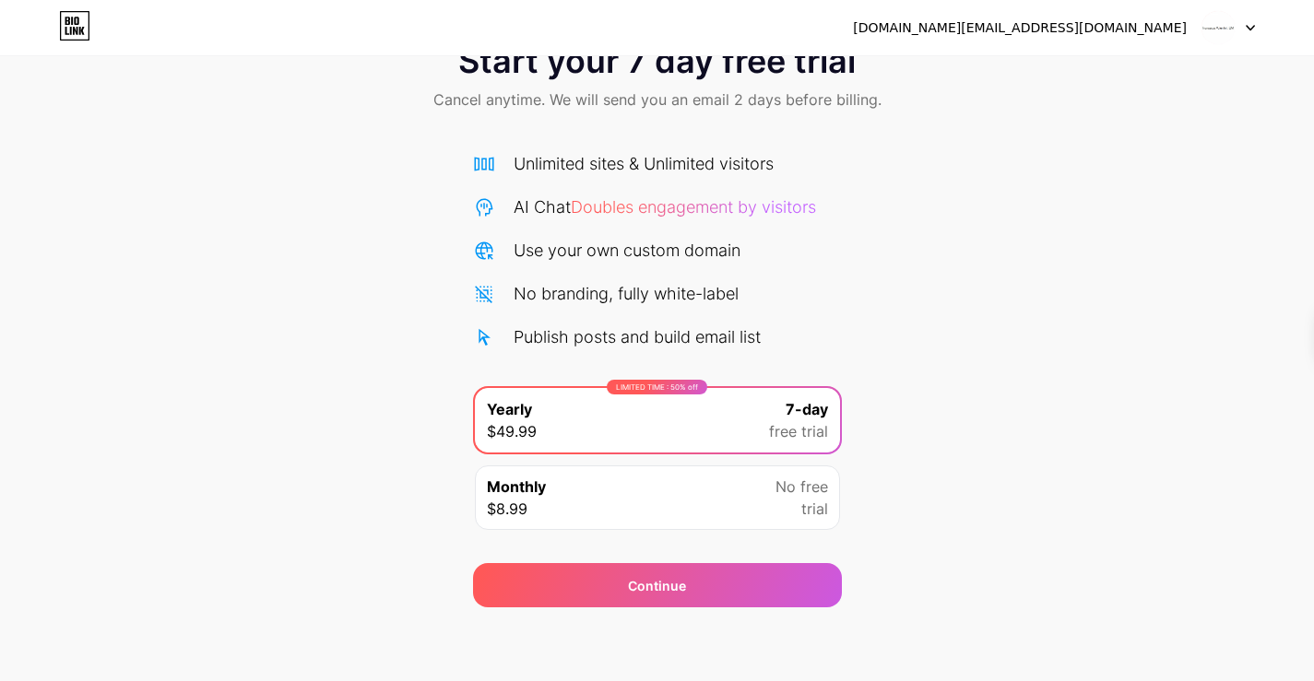
click at [774, 489] on div "Monthly $8.99 No free trial" at bounding box center [657, 498] width 365 height 65
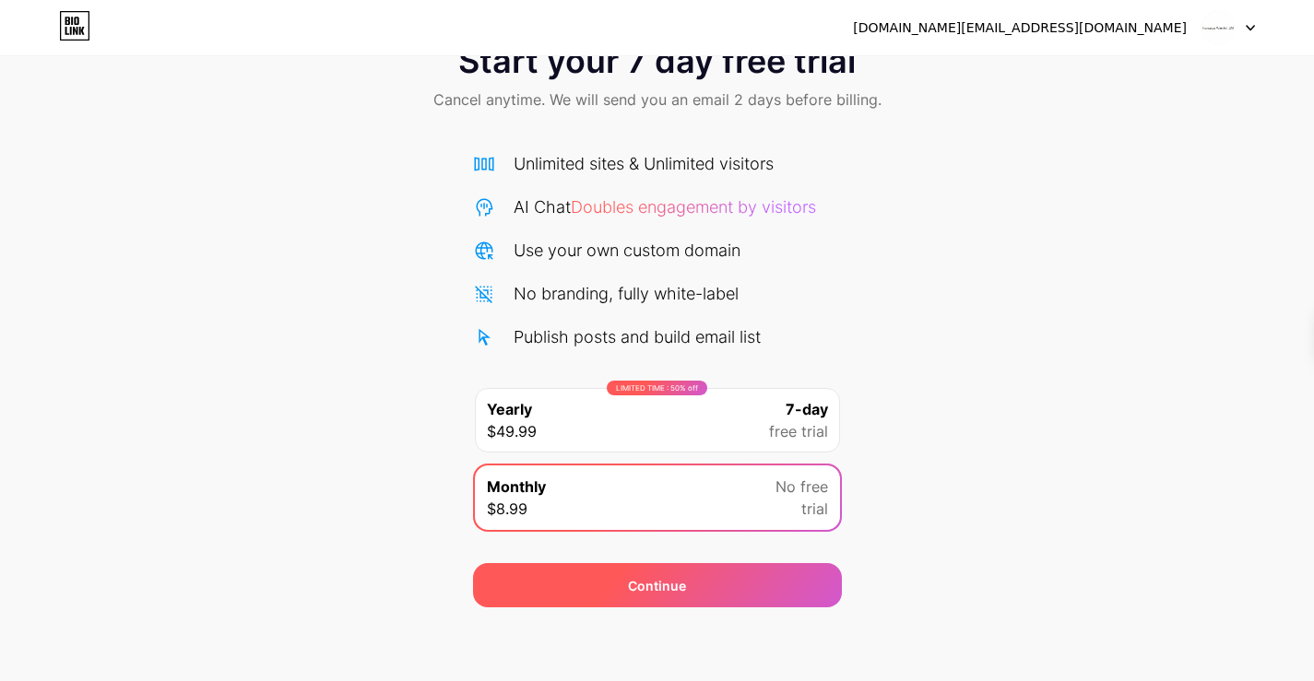
click at [791, 573] on div "Continue" at bounding box center [657, 585] width 369 height 44
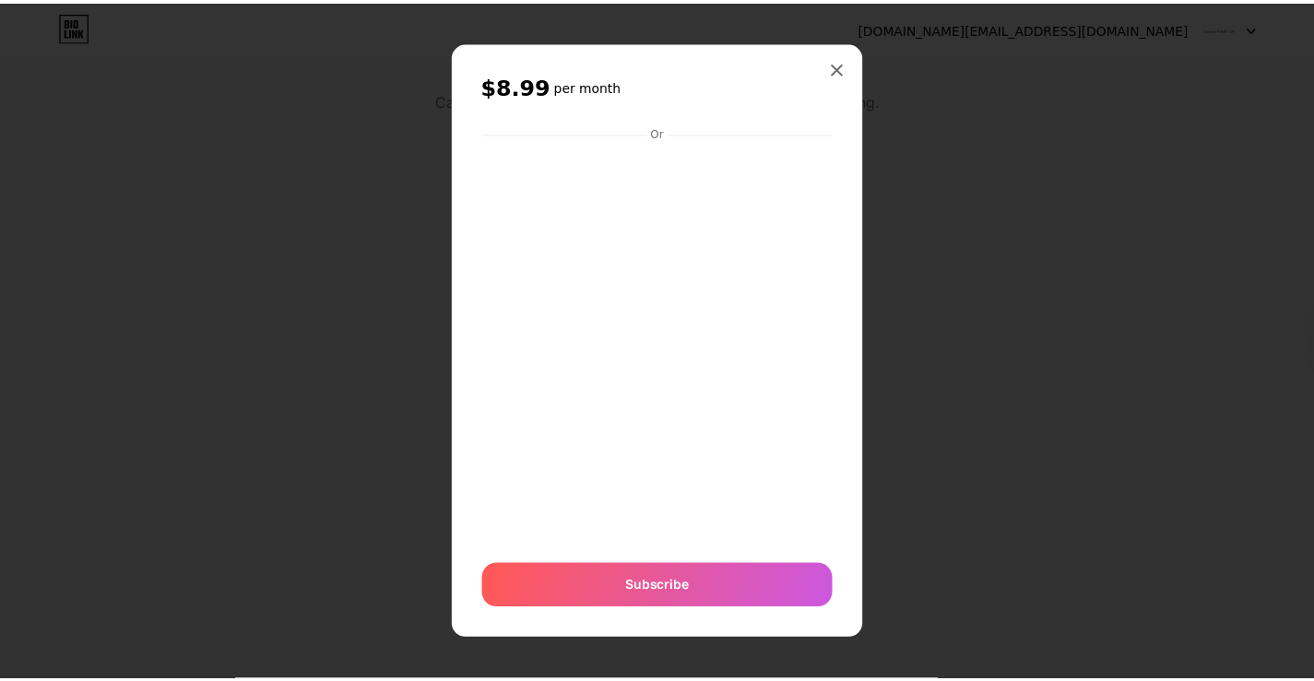
scroll to position [0, 0]
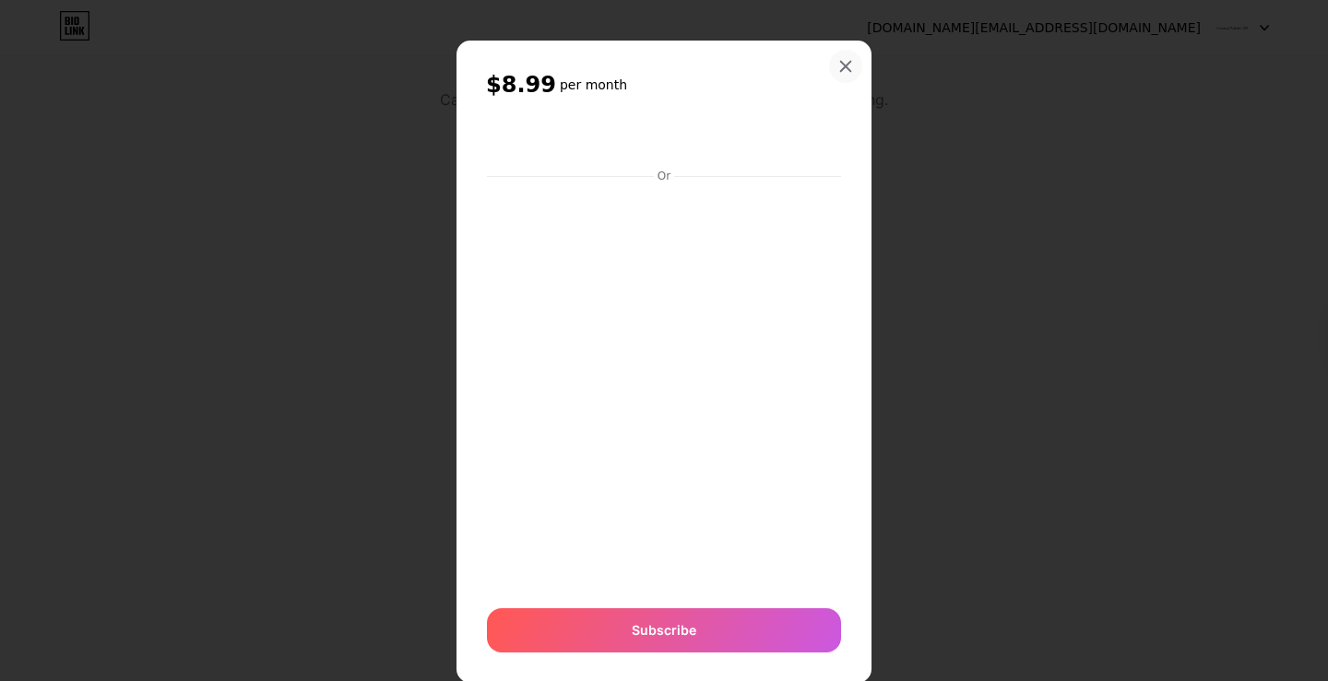
click at [848, 58] on div at bounding box center [845, 66] width 33 height 33
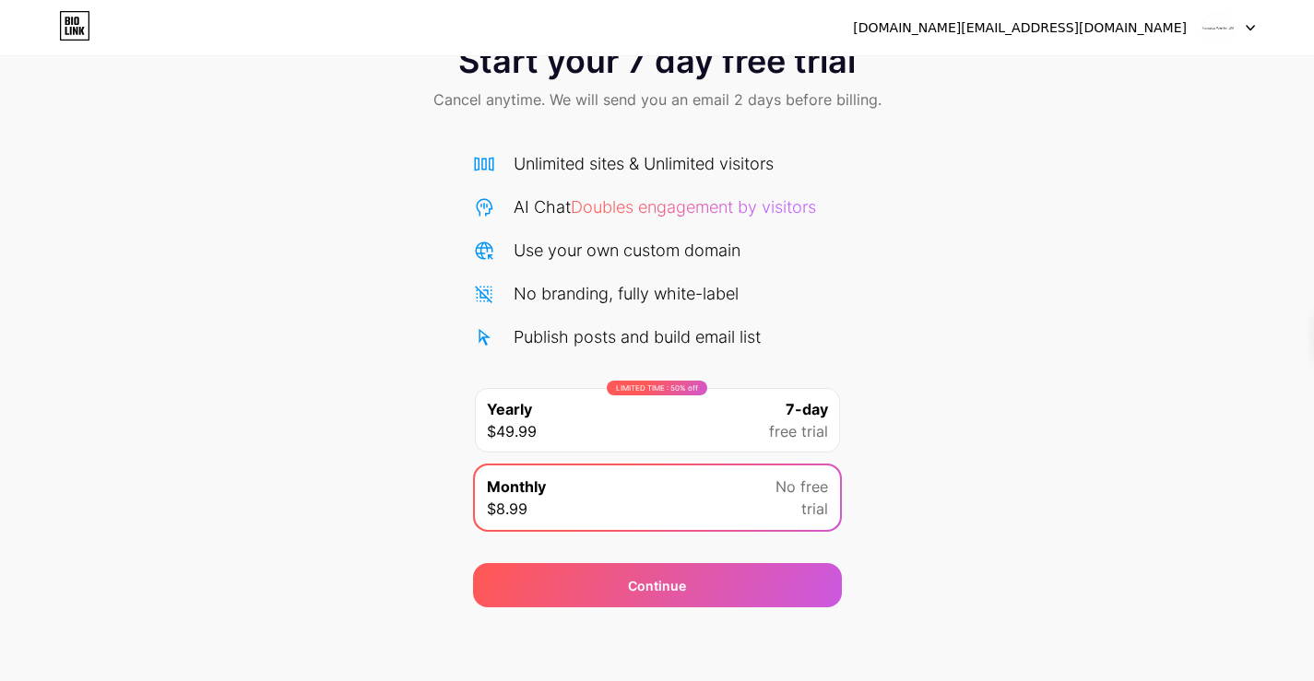
click at [1046, 310] on div "Start your 7 day free trial Cancel anytime. We will send you an email 2 days be…" at bounding box center [657, 316] width 1314 height 584
